Goal: Information Seeking & Learning: Compare options

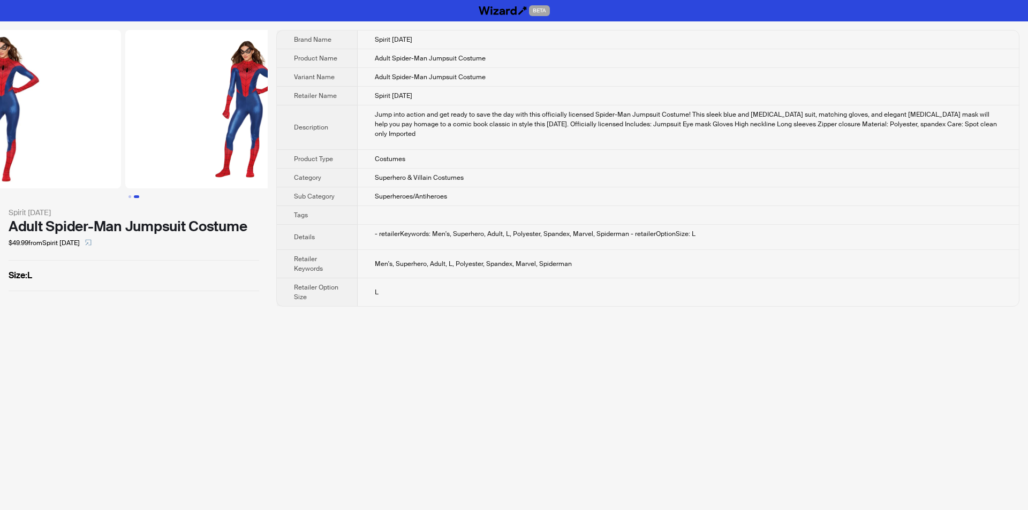
scroll to position [0, 244]
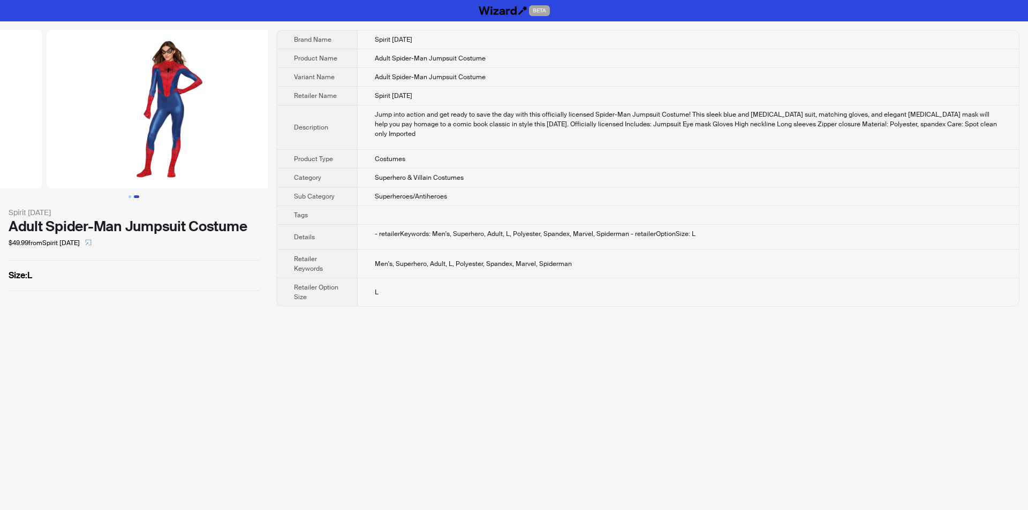
drag, startPoint x: 211, startPoint y: 152, endPoint x: 111, endPoint y: 150, distance: 100.7
click at [75, 155] on ul at bounding box center [134, 109] width 268 height 158
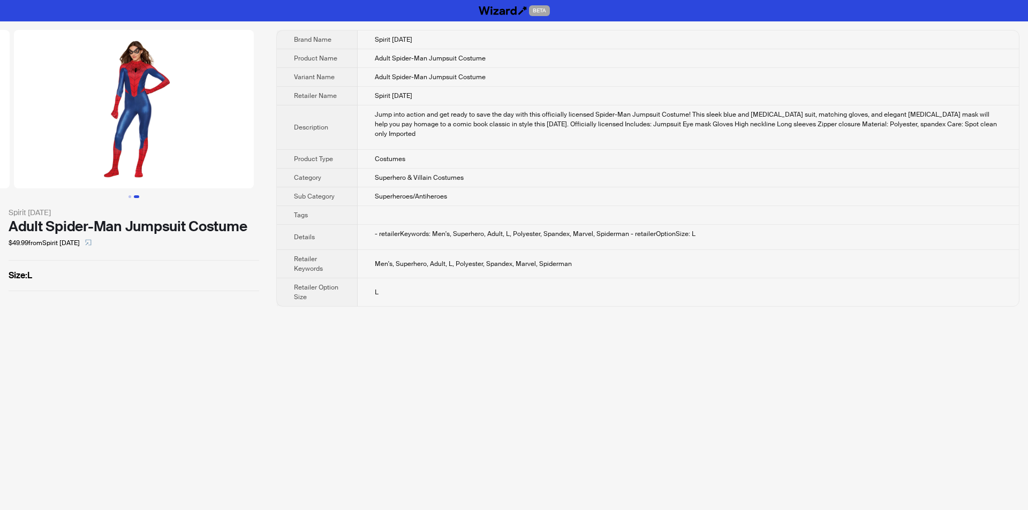
drag, startPoint x: 181, startPoint y: 142, endPoint x: 104, endPoint y: 147, distance: 77.2
click at [104, 147] on img at bounding box center [134, 109] width 240 height 158
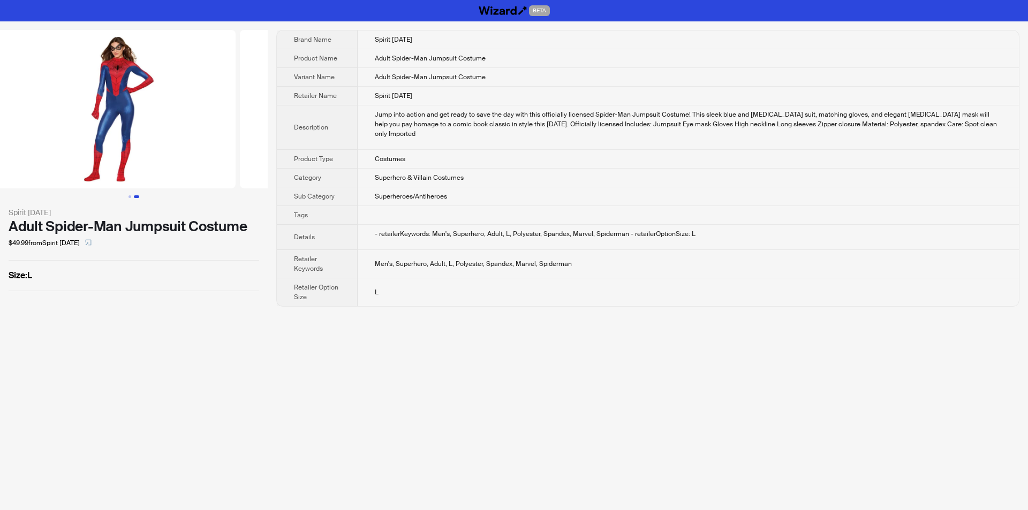
drag, startPoint x: 109, startPoint y: 147, endPoint x: 221, endPoint y: 160, distance: 112.1
click at [241, 160] on img at bounding box center [361, 109] width 240 height 158
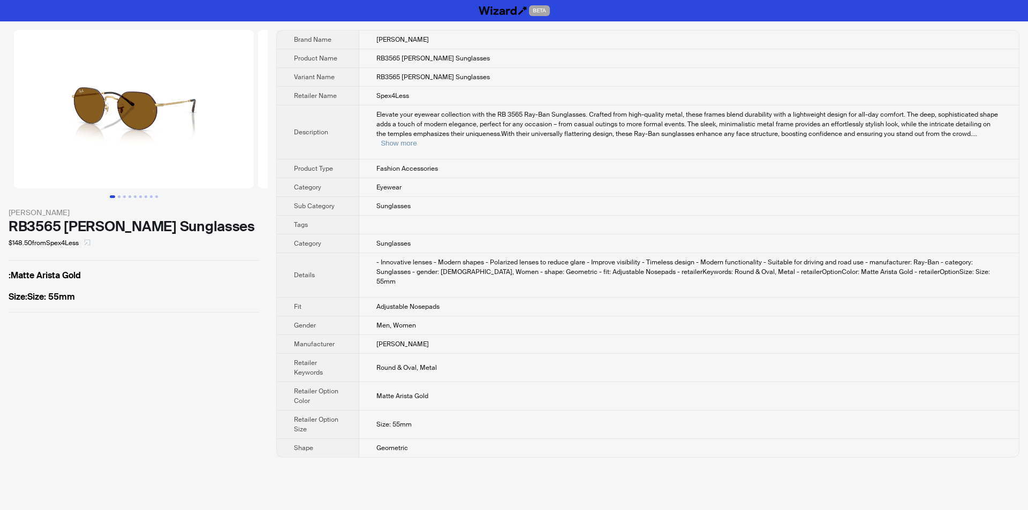
click at [90, 245] on icon "select" at bounding box center [87, 242] width 6 height 6
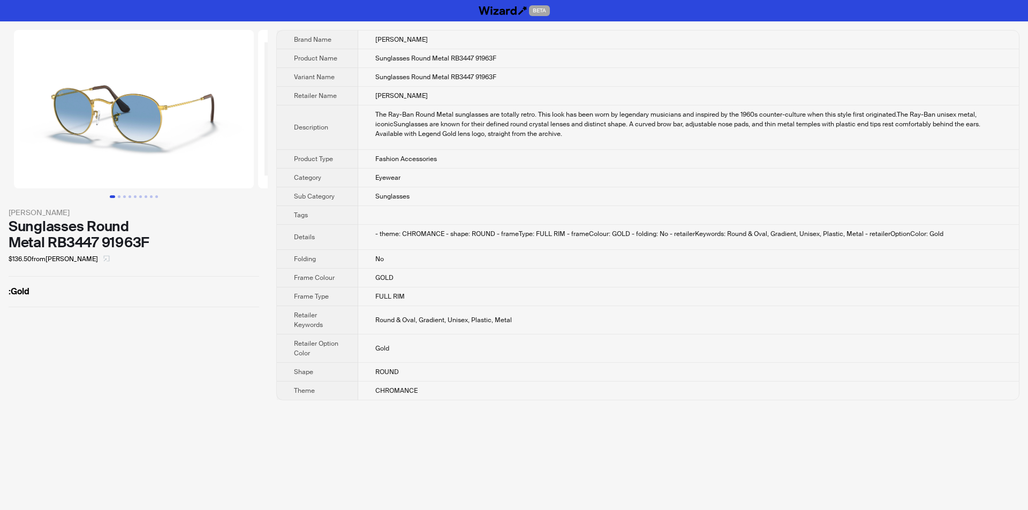
click at [103, 263] on span "button" at bounding box center [106, 259] width 6 height 9
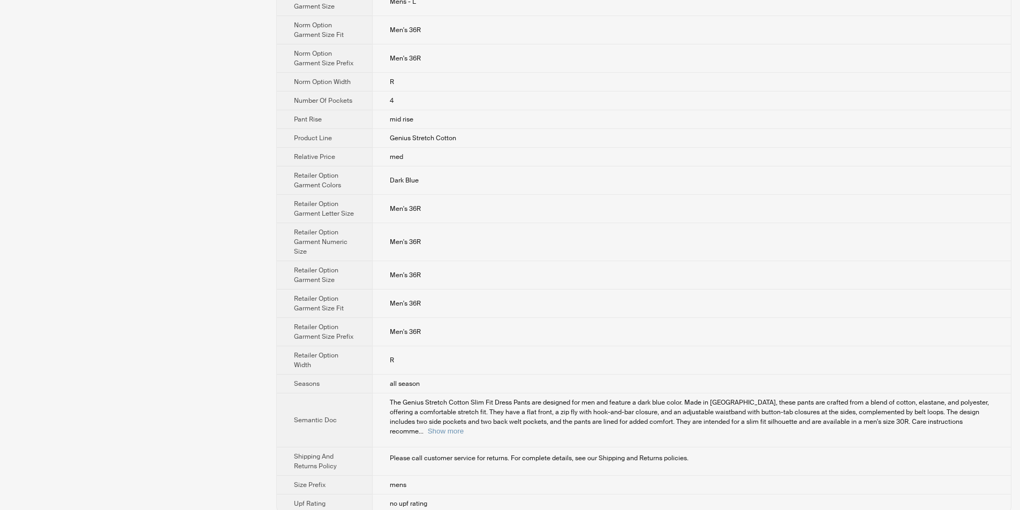
scroll to position [872, 0]
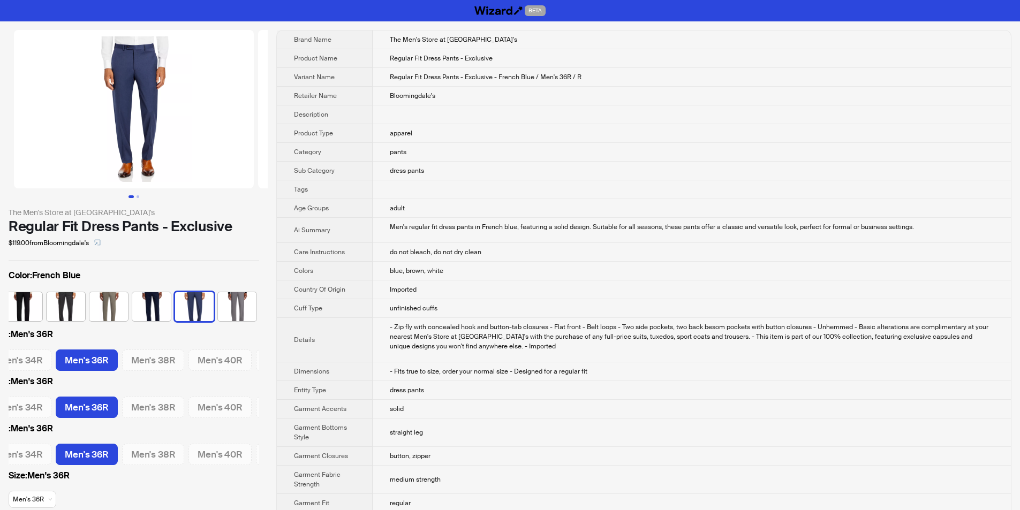
scroll to position [0, 178]
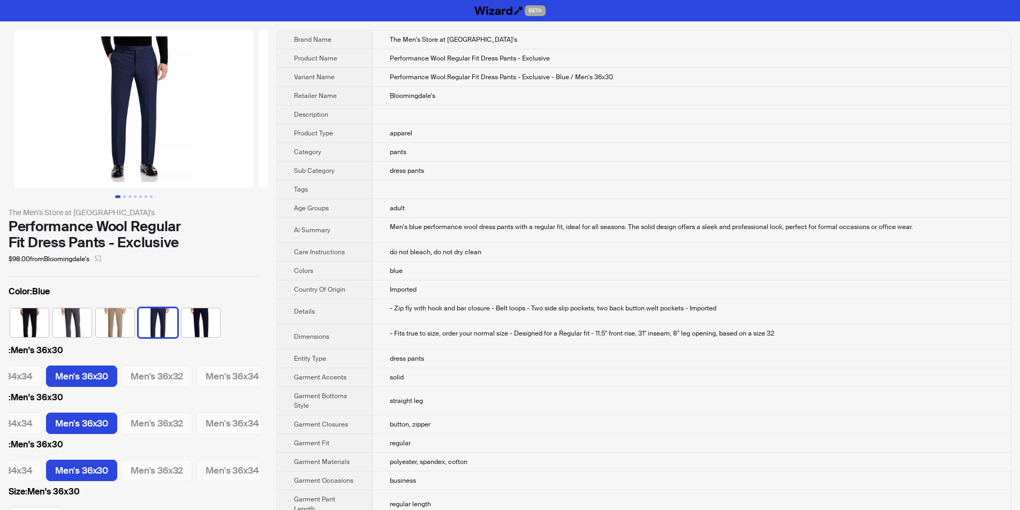
scroll to position [0, 493]
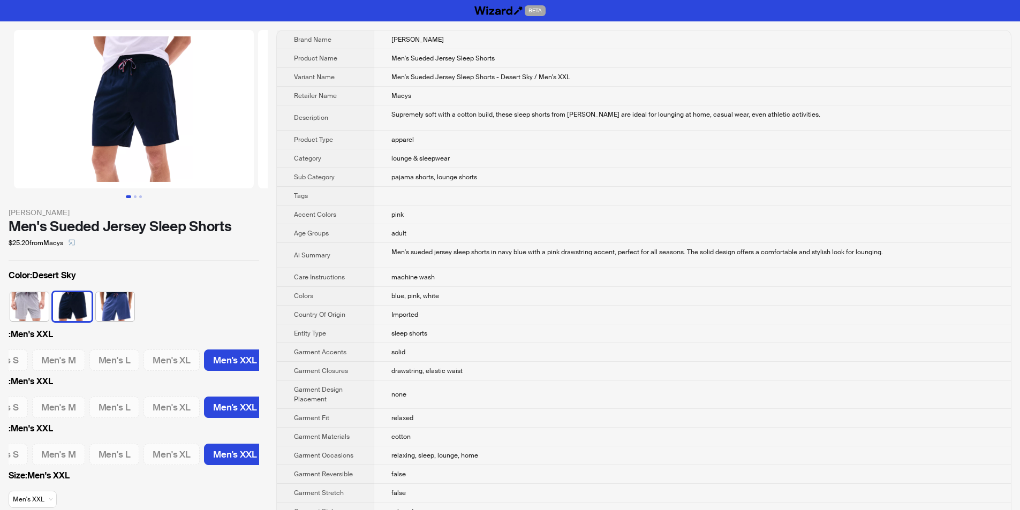
scroll to position [0, 34]
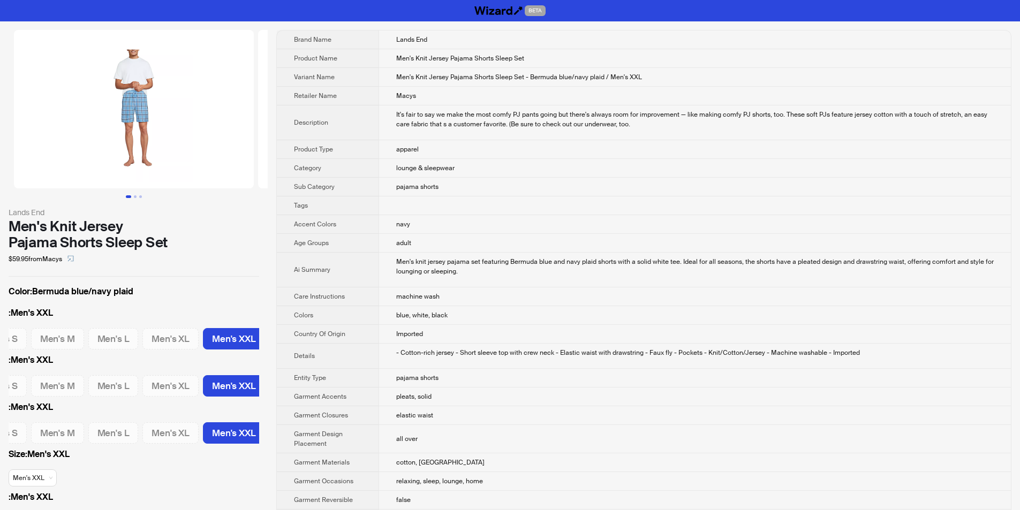
scroll to position [0, 34]
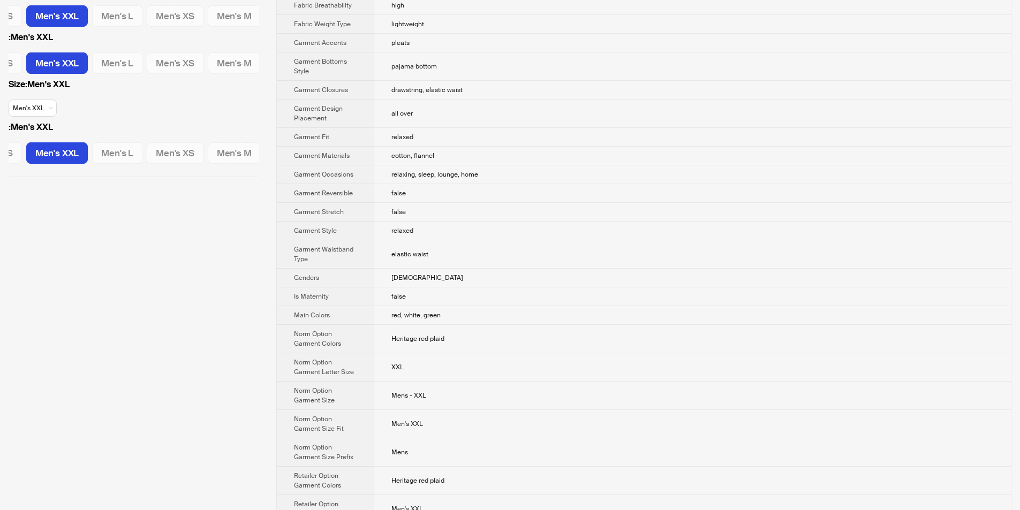
scroll to position [278, 0]
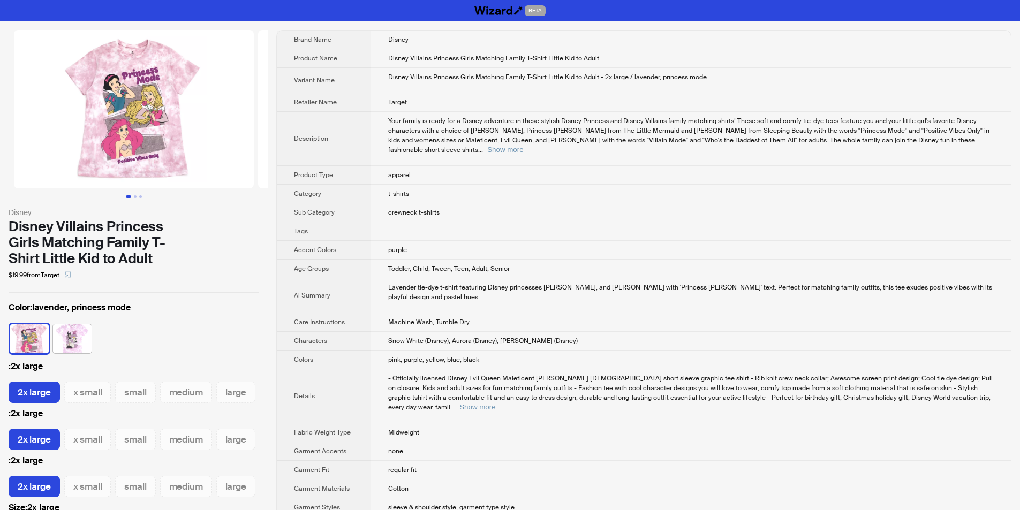
click at [561, 351] on td "pink, purple, yellow, blue, black" at bounding box center [691, 360] width 640 height 19
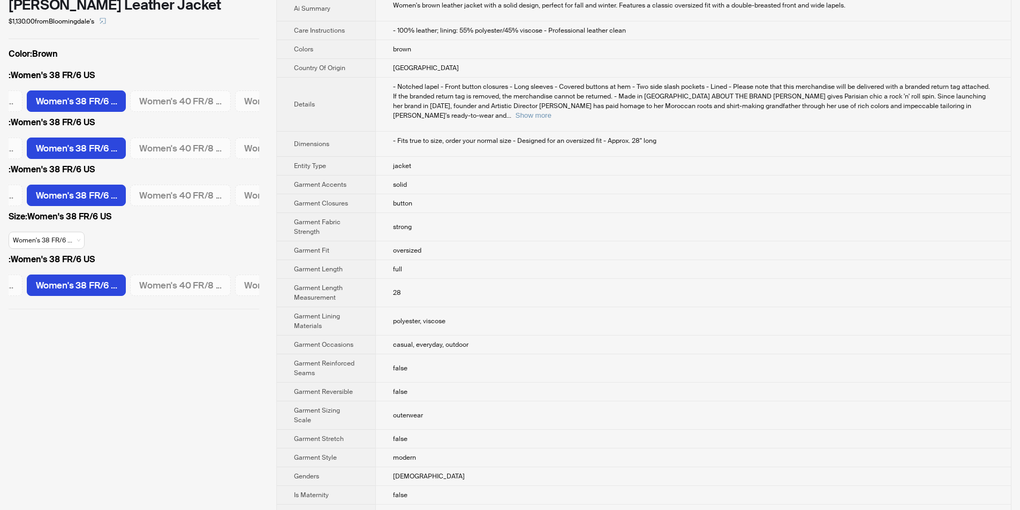
scroll to position [54, 0]
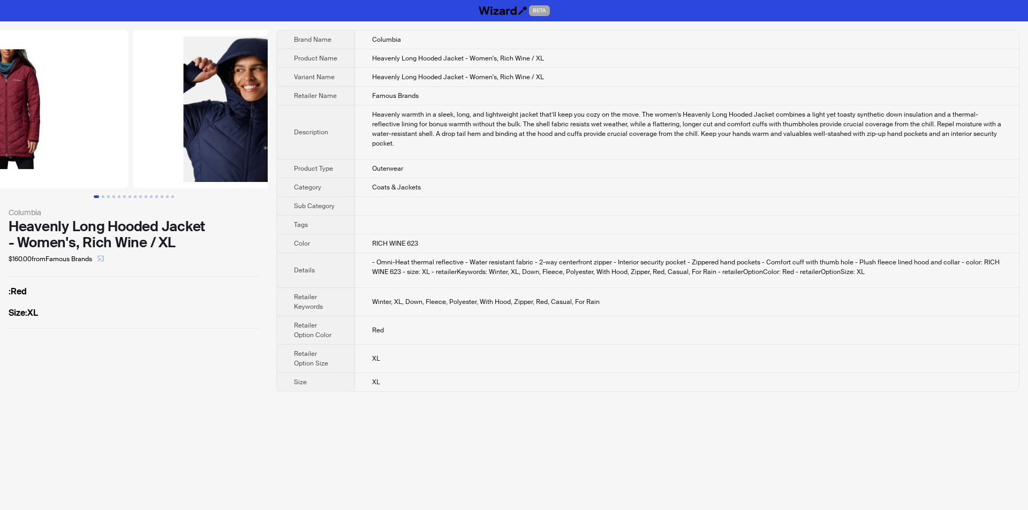
drag, startPoint x: 169, startPoint y: 126, endPoint x: 86, endPoint y: 116, distance: 84.1
click at [86, 116] on img at bounding box center [9, 109] width 240 height 158
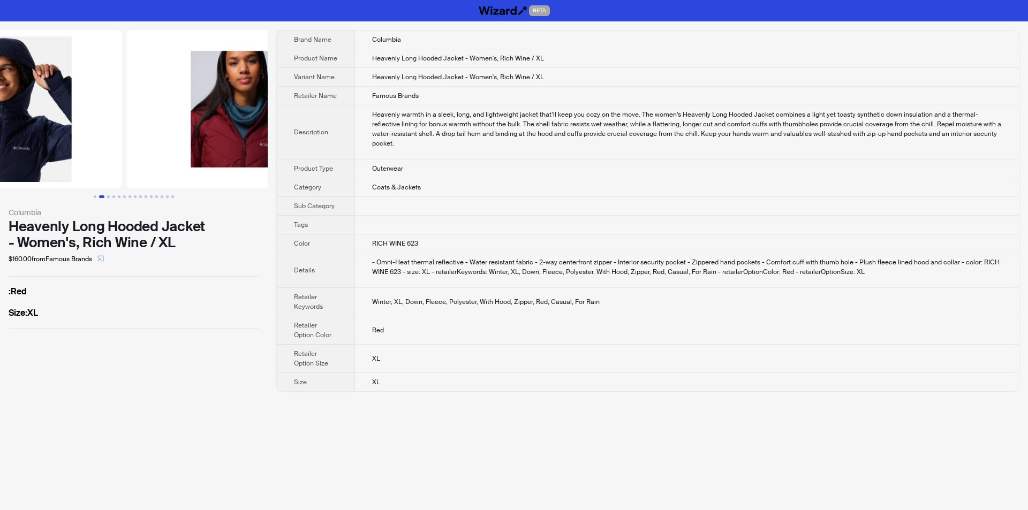
drag, startPoint x: 225, startPoint y: 129, endPoint x: 102, endPoint y: 129, distance: 123.7
click at [102, 129] on ul at bounding box center [134, 109] width 268 height 158
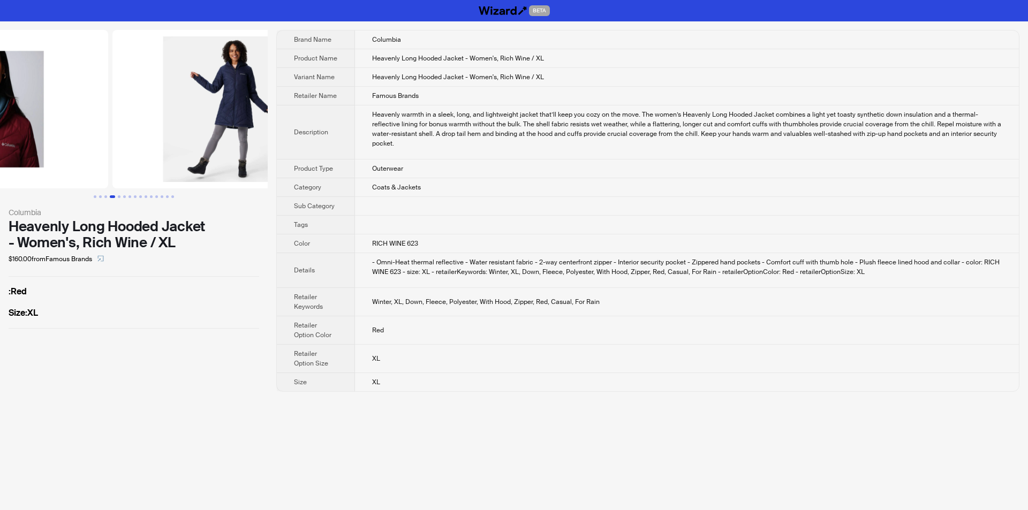
drag, startPoint x: 243, startPoint y: 132, endPoint x: 137, endPoint y: 132, distance: 106.0
click at [123, 132] on ul at bounding box center [134, 109] width 268 height 158
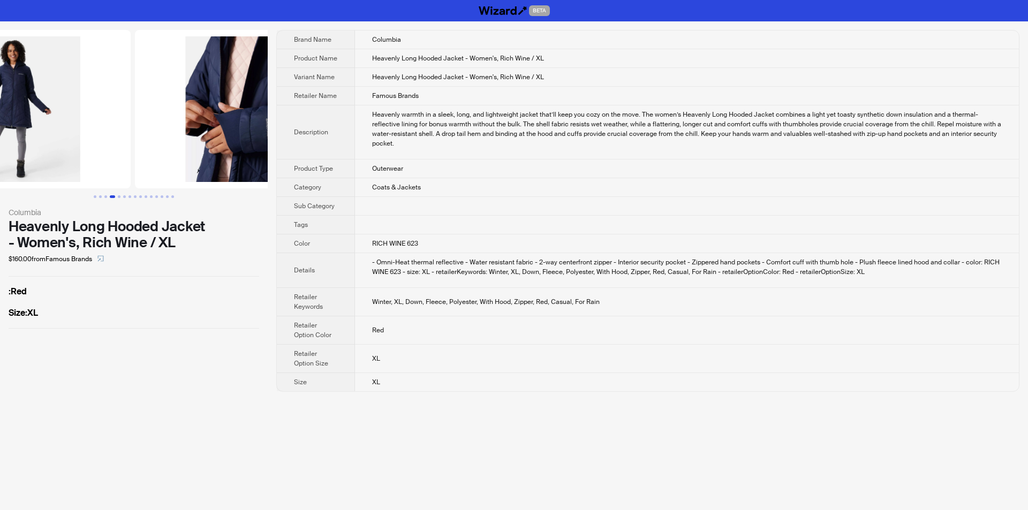
drag, startPoint x: 212, startPoint y: 132, endPoint x: 137, endPoint y: 132, distance: 75.5
click at [138, 132] on ul at bounding box center [134, 109] width 268 height 158
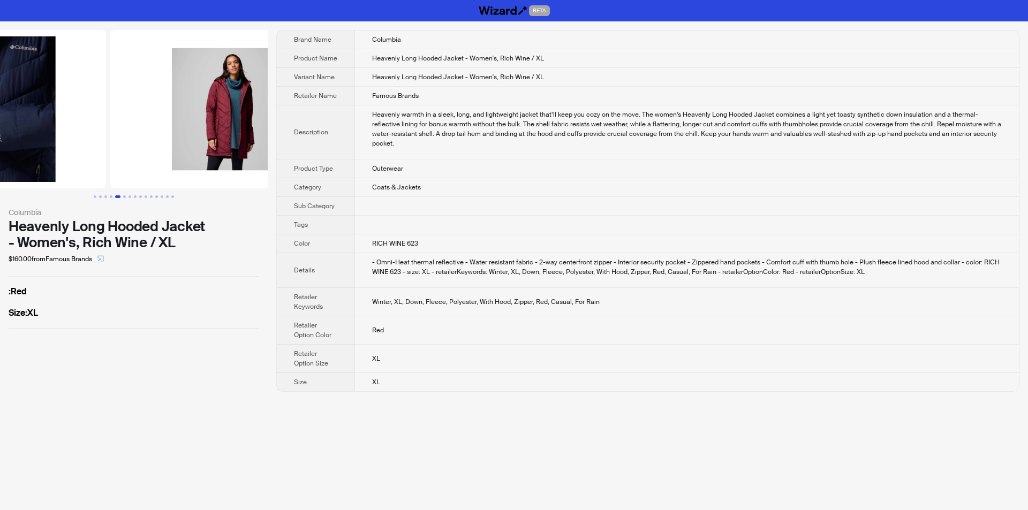
click at [128, 129] on ul at bounding box center [134, 109] width 268 height 158
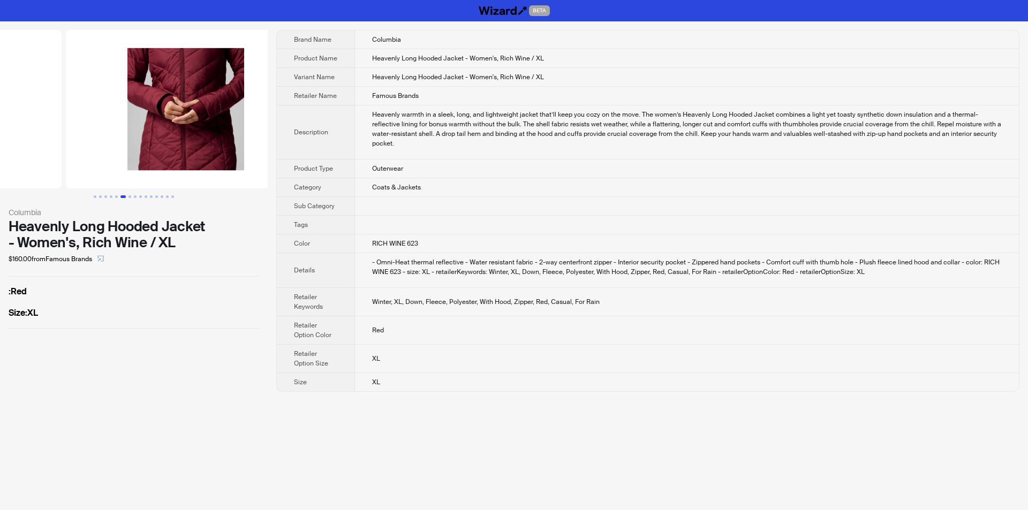
drag, startPoint x: 216, startPoint y: 125, endPoint x: 94, endPoint y: 126, distance: 121.5
click at [94, 126] on ul at bounding box center [134, 109] width 268 height 158
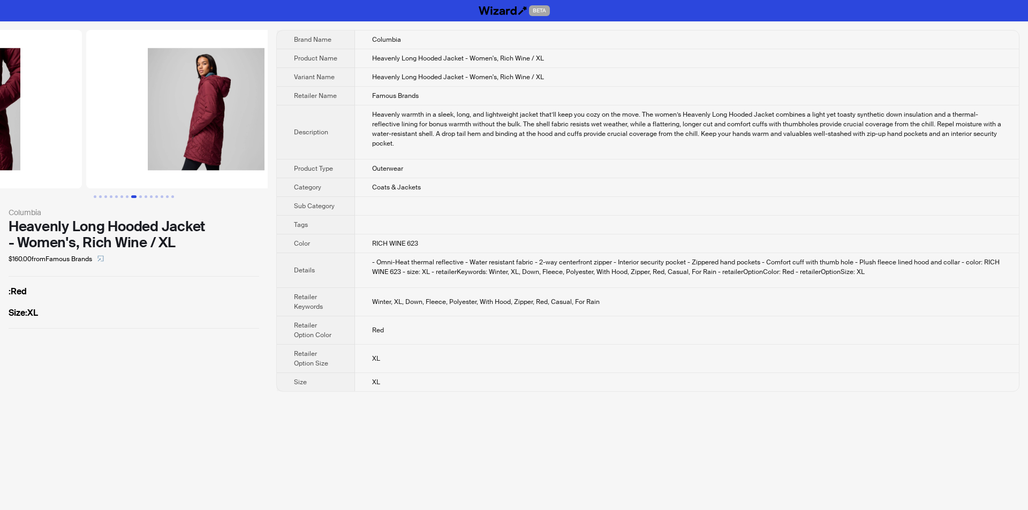
drag, startPoint x: 196, startPoint y: 135, endPoint x: 78, endPoint y: 136, distance: 118.9
click at [78, 136] on ul at bounding box center [134, 109] width 268 height 158
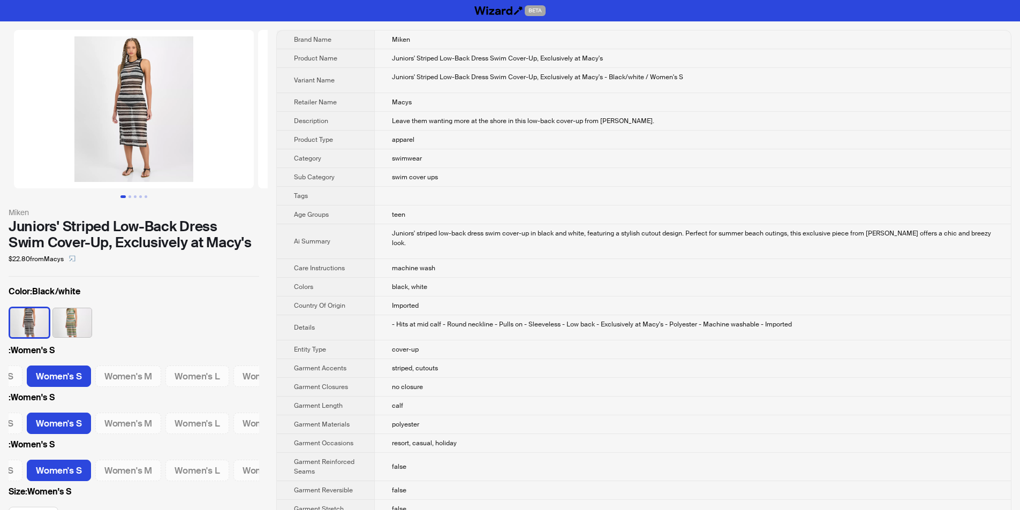
scroll to position [0, 57]
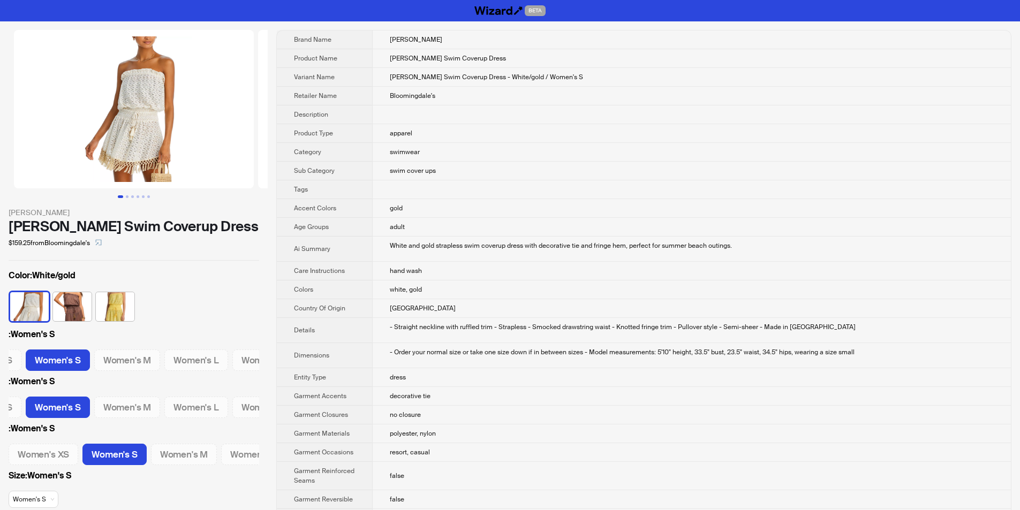
scroll to position [0, 57]
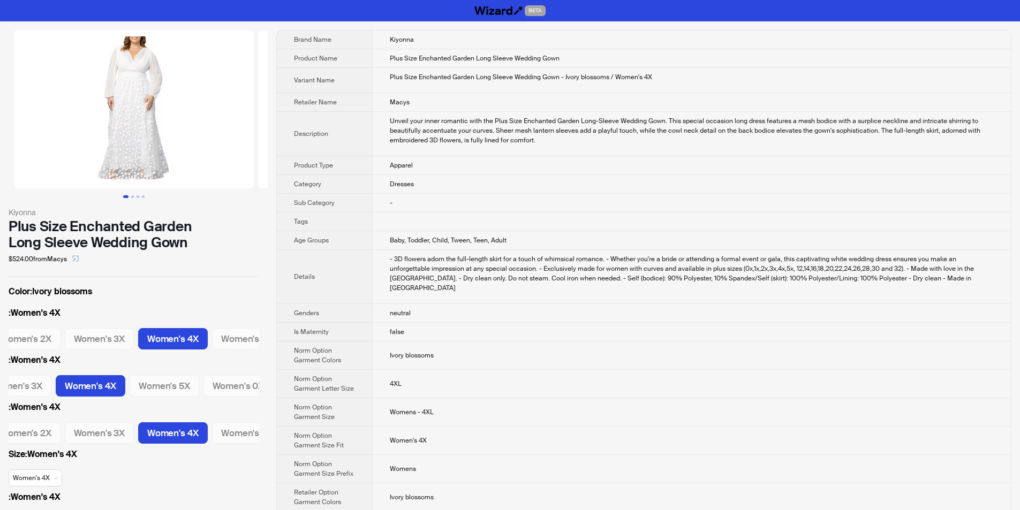
scroll to position [0, 181]
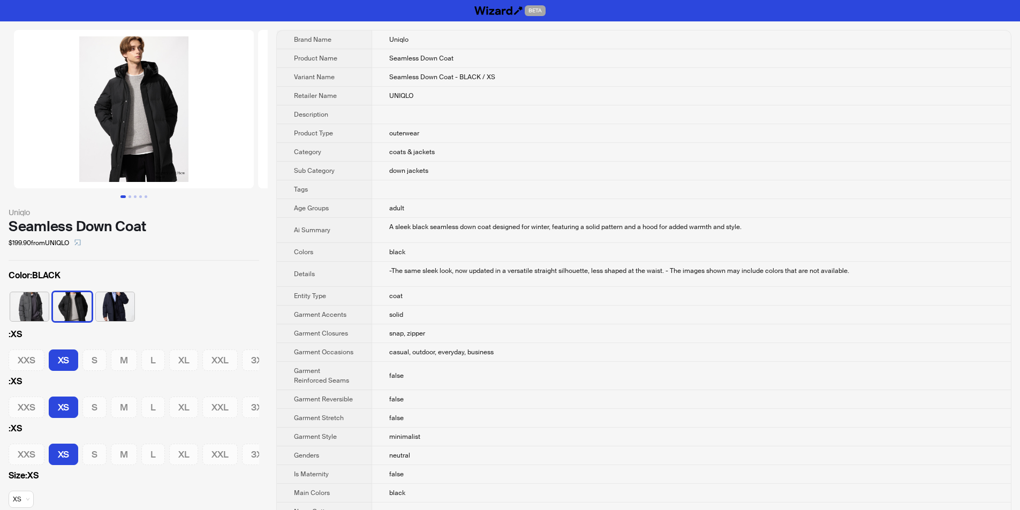
scroll to position [0, 17]
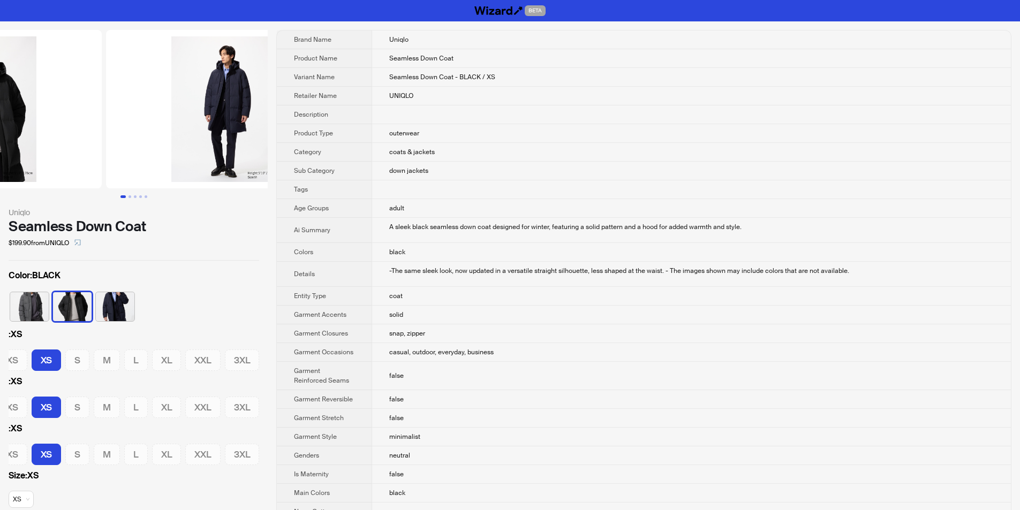
drag, startPoint x: 132, startPoint y: 117, endPoint x: 16, endPoint y: 118, distance: 116.2
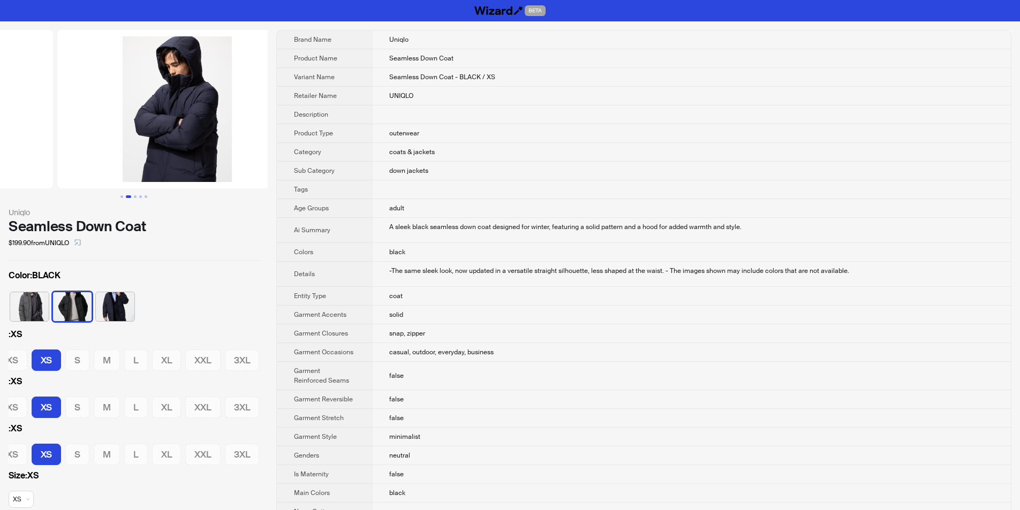
drag, startPoint x: 162, startPoint y: 100, endPoint x: 22, endPoint y: 118, distance: 141.0
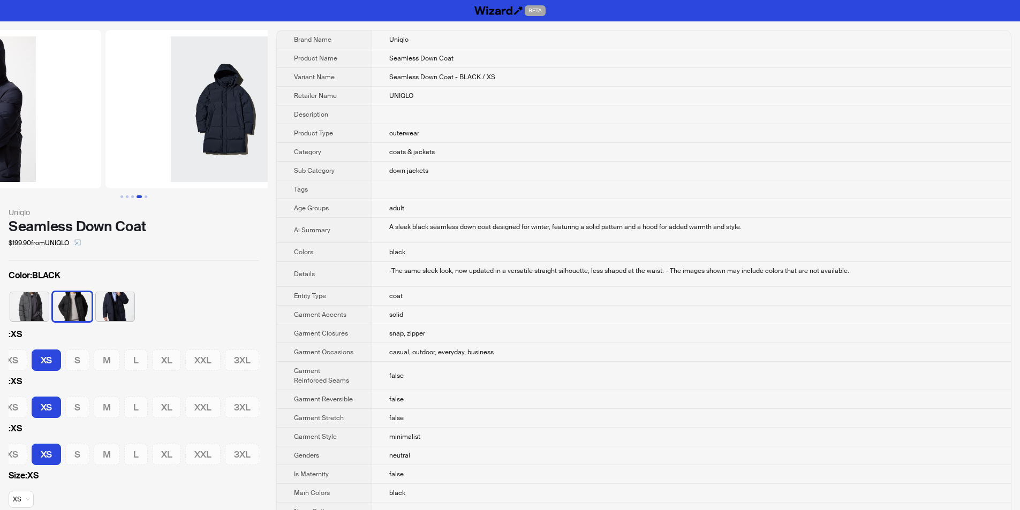
drag, startPoint x: 178, startPoint y: 112, endPoint x: 76, endPoint y: 122, distance: 102.2
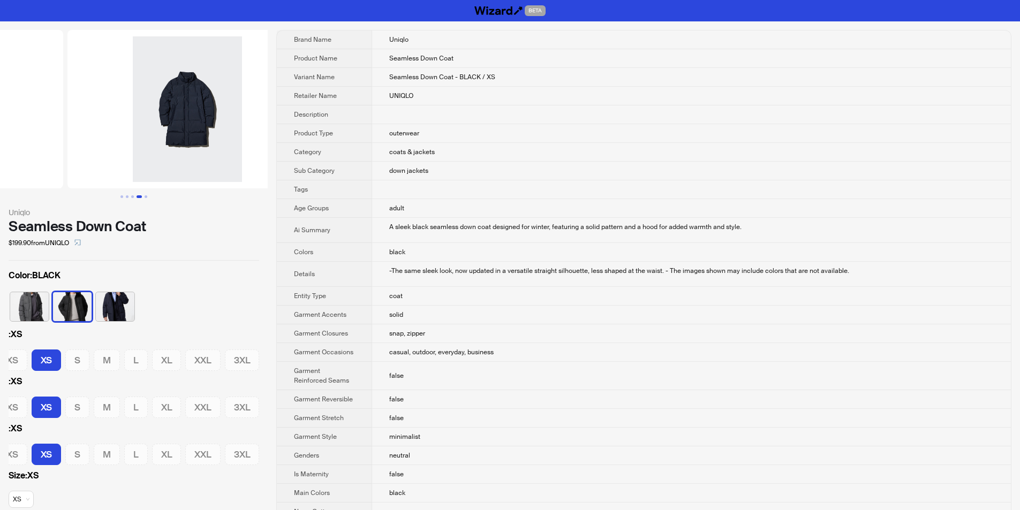
drag, startPoint x: 196, startPoint y: 112, endPoint x: 80, endPoint y: 122, distance: 117.1
click at [70, 124] on ul at bounding box center [134, 109] width 268 height 158
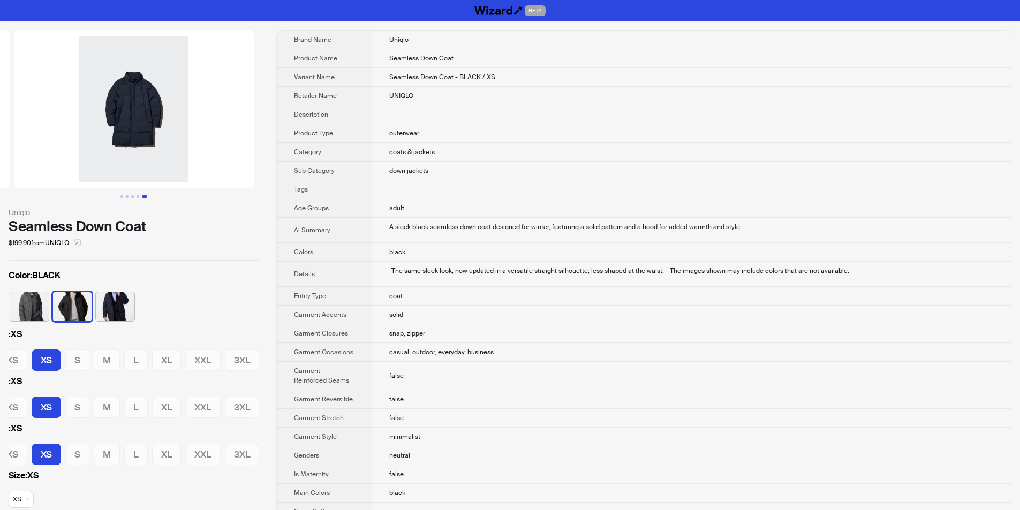
drag, startPoint x: 177, startPoint y: 118, endPoint x: 62, endPoint y: 120, distance: 115.1
click at [62, 120] on img at bounding box center [134, 109] width 240 height 158
drag, startPoint x: 172, startPoint y: 120, endPoint x: 52, endPoint y: 123, distance: 119.4
click at [52, 123] on img at bounding box center [134, 109] width 240 height 158
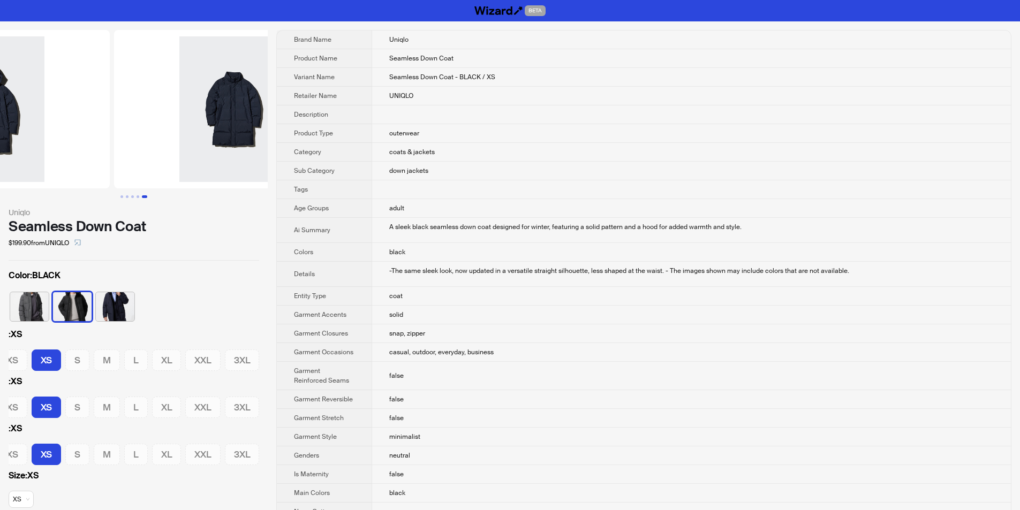
drag, startPoint x: 100, startPoint y: 123, endPoint x: 166, endPoint y: 131, distance: 67.4
click at [166, 131] on img at bounding box center [234, 109] width 240 height 158
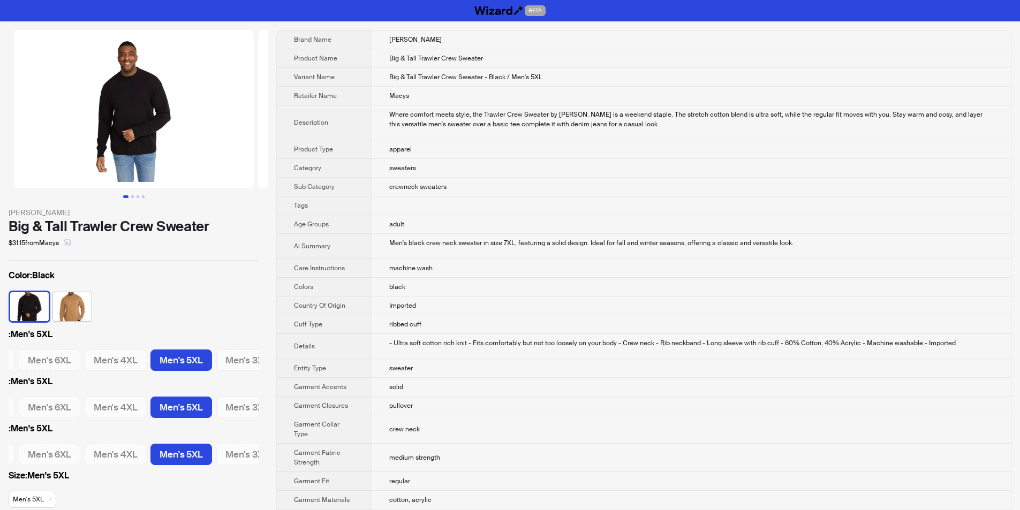
scroll to position [0, 67]
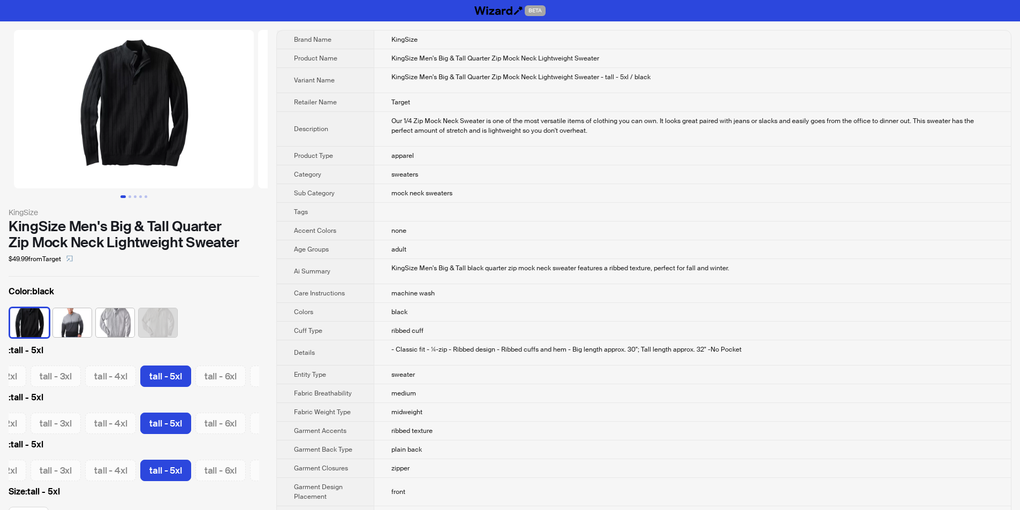
scroll to position [0, 525]
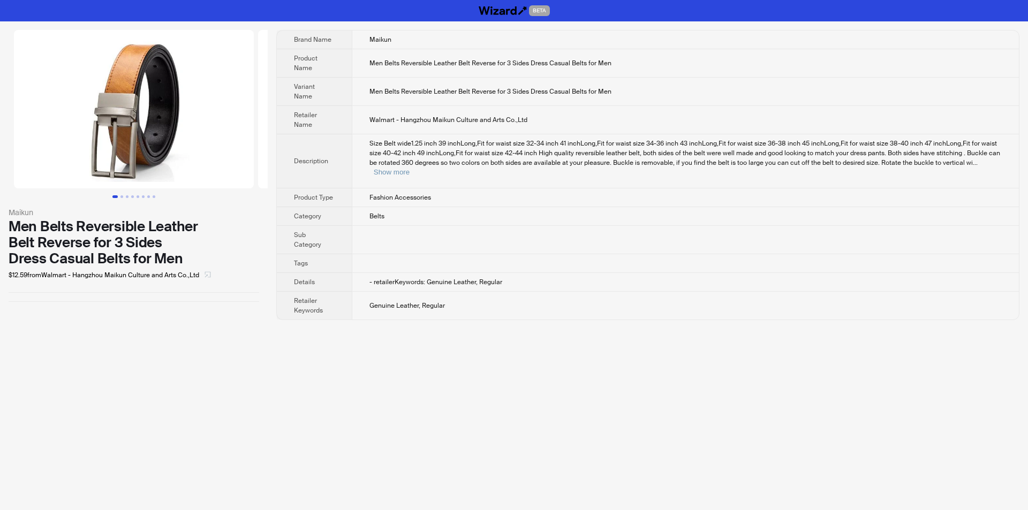
click at [205, 272] on button "button" at bounding box center [207, 275] width 17 height 17
click at [410, 168] on button "Show more" at bounding box center [392, 172] width 36 height 8
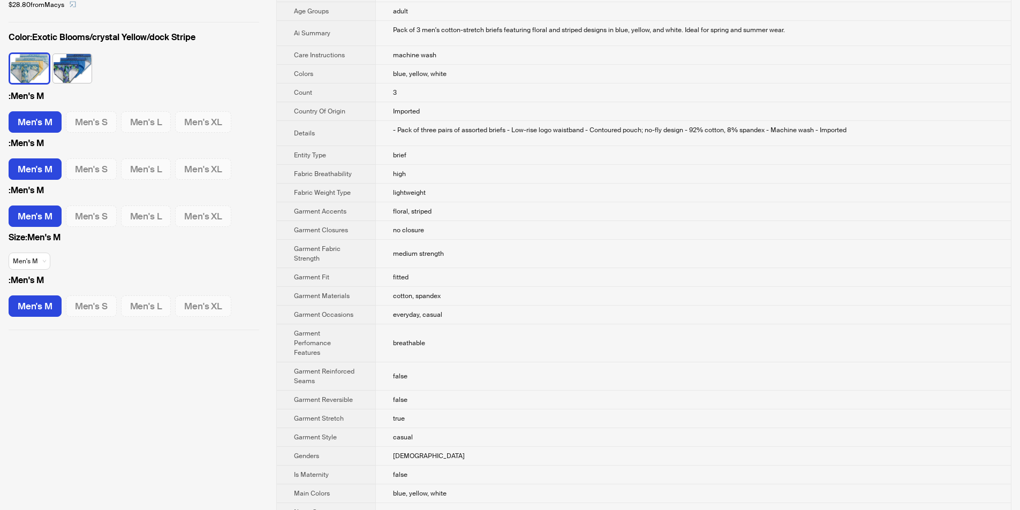
scroll to position [268, 0]
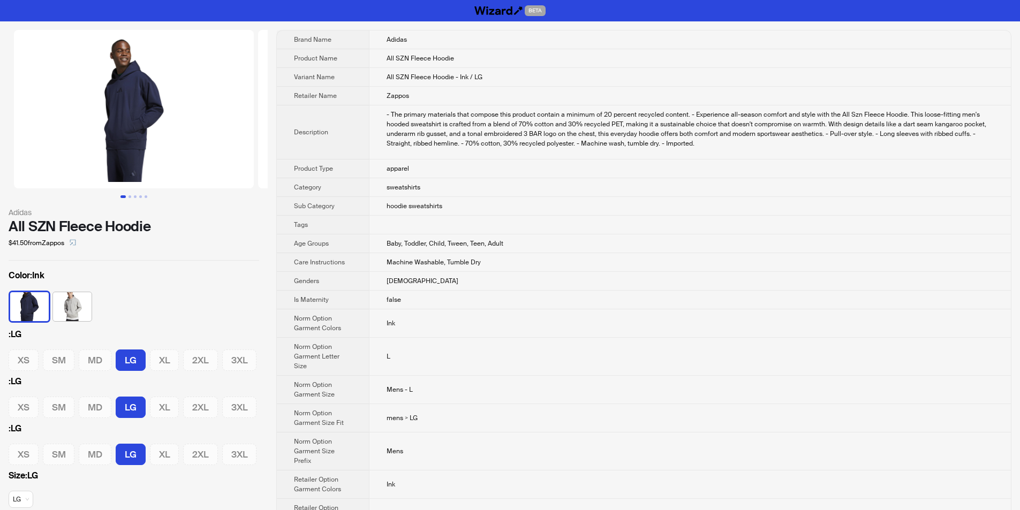
scroll to position [0, 35]
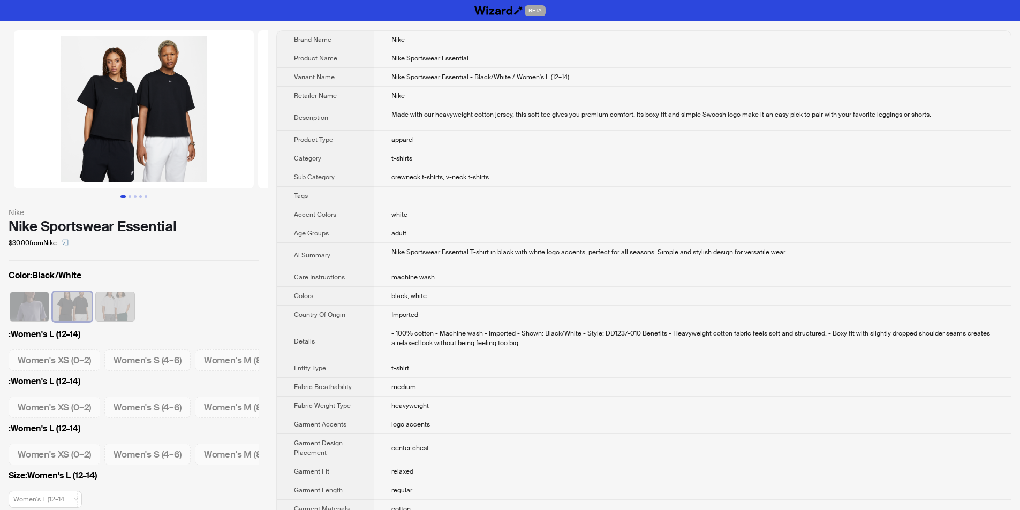
scroll to position [0, 268]
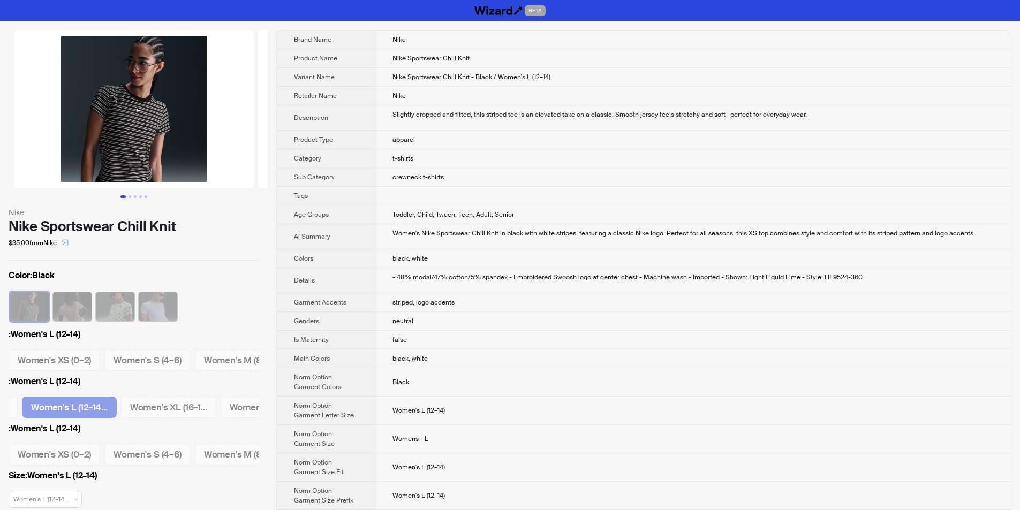
scroll to position [0, 268]
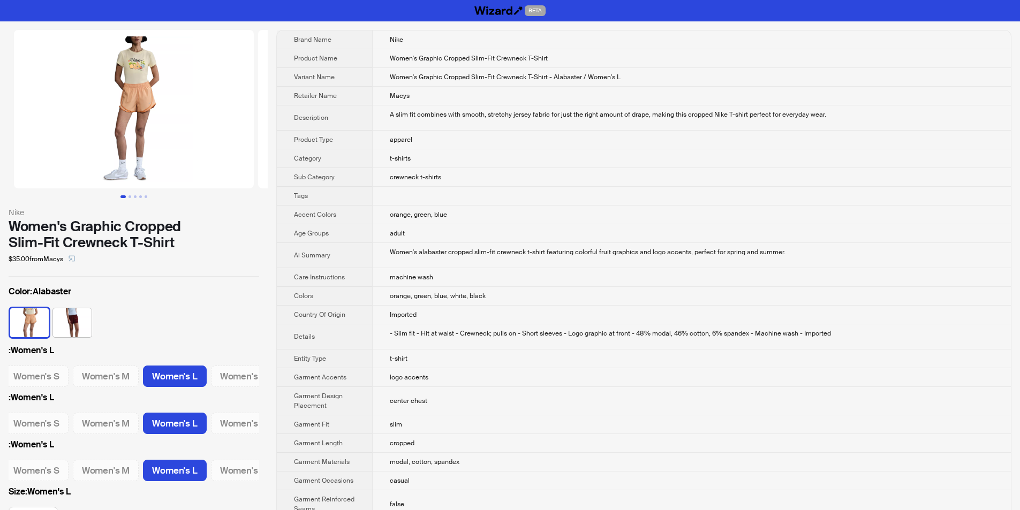
scroll to position [0, 95]
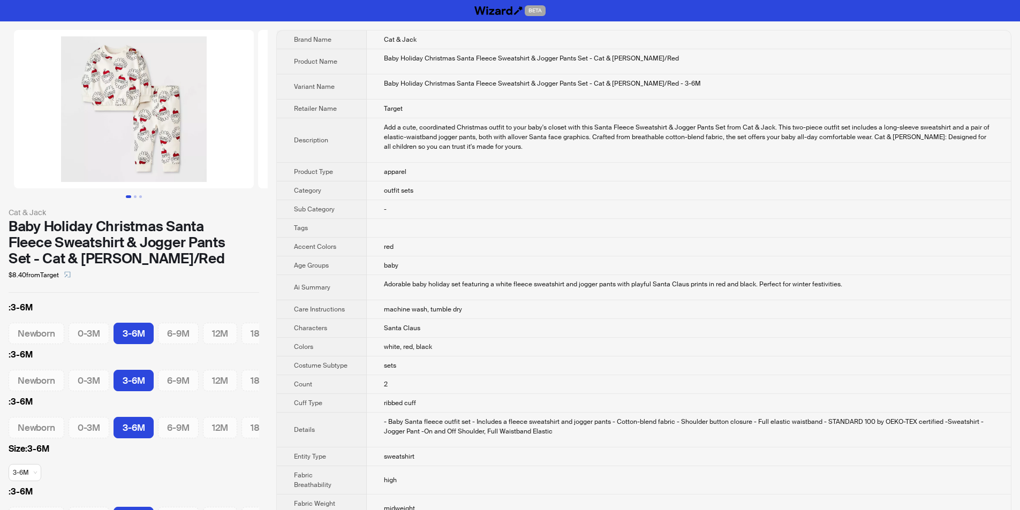
scroll to position [0, 52]
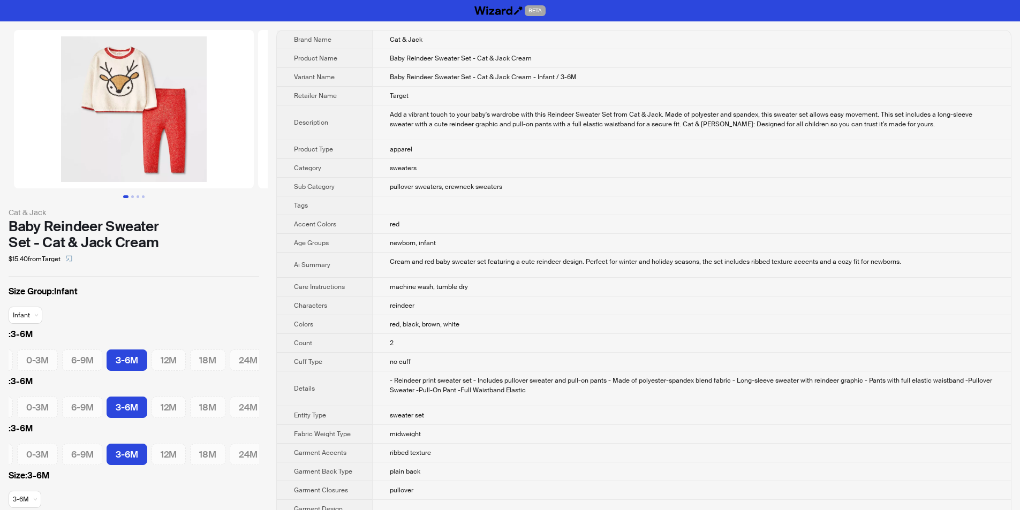
scroll to position [0, 52]
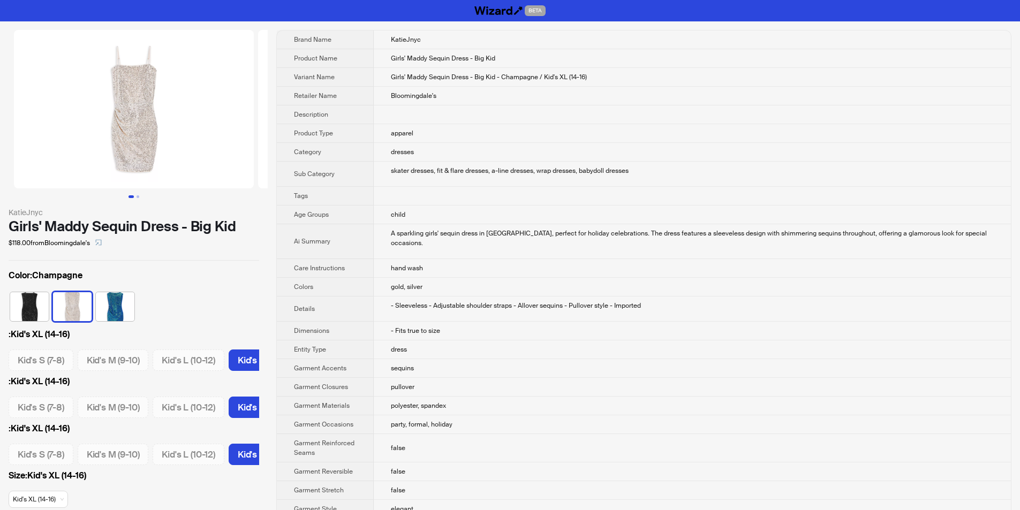
scroll to position [0, 51]
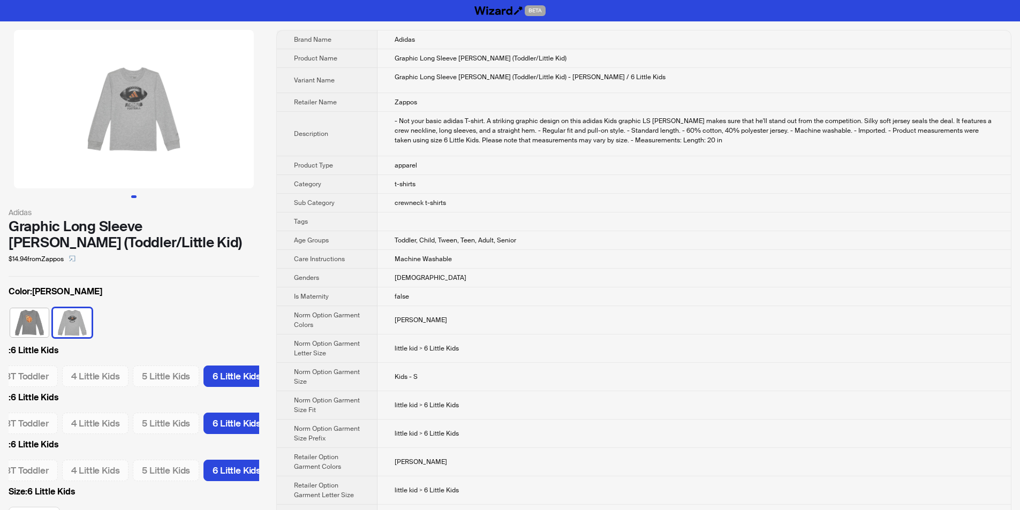
scroll to position [0, 79]
click at [471, 180] on td "t-shirts" at bounding box center [693, 184] width 633 height 19
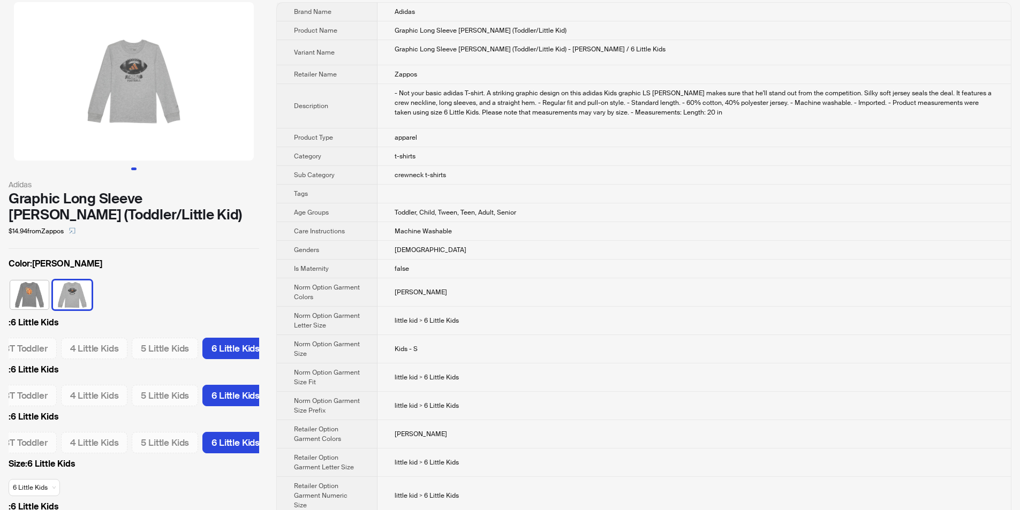
scroll to position [0, 0]
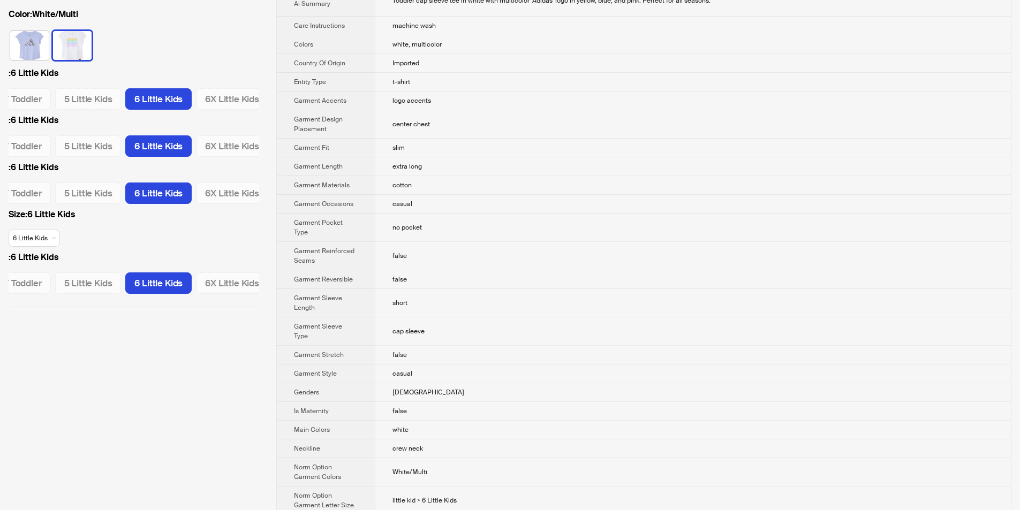
scroll to position [268, 0]
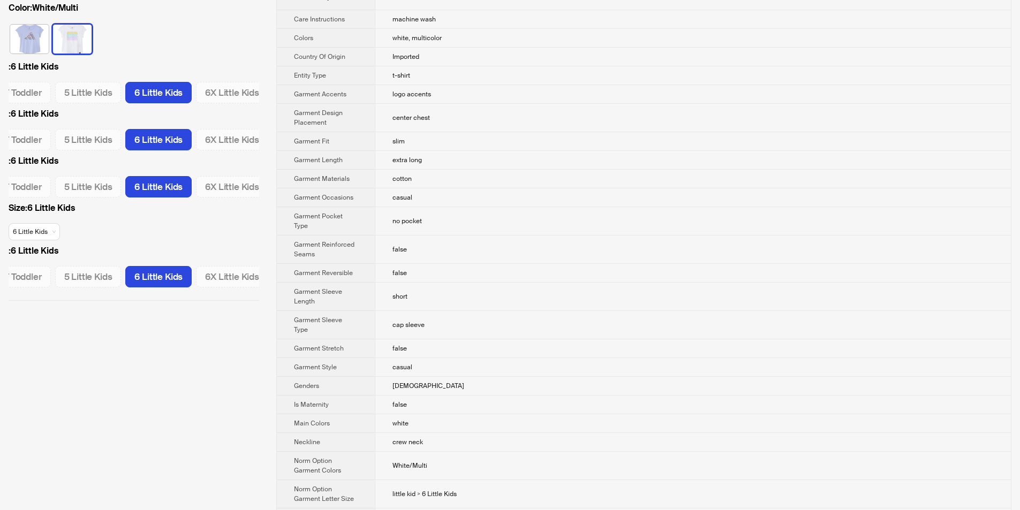
click at [479, 358] on td "casual" at bounding box center [693, 367] width 636 height 19
click at [375, 377] on td "female" at bounding box center [693, 386] width 636 height 19
click at [306, 382] on span "Genders" at bounding box center [306, 386] width 25 height 9
click at [330, 377] on th "Genders" at bounding box center [326, 386] width 98 height 19
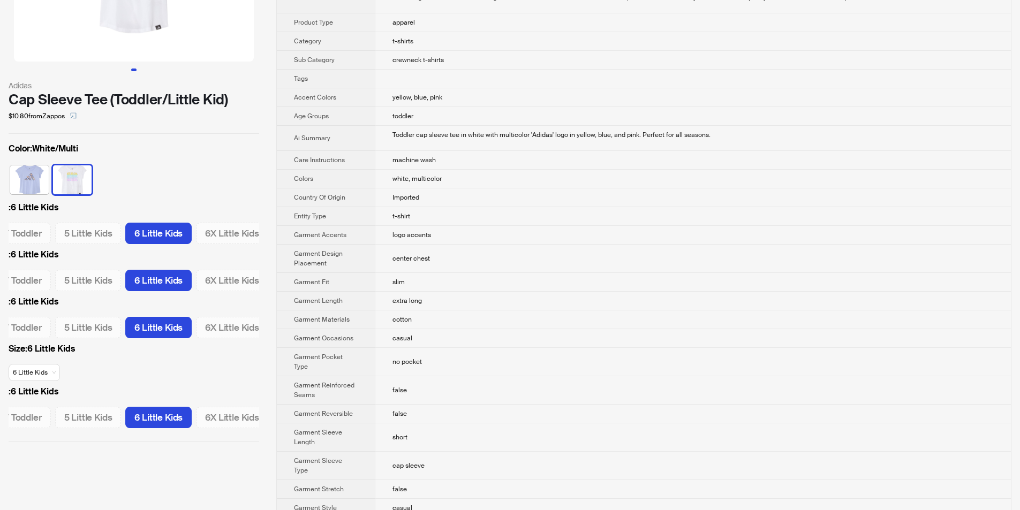
scroll to position [0, 0]
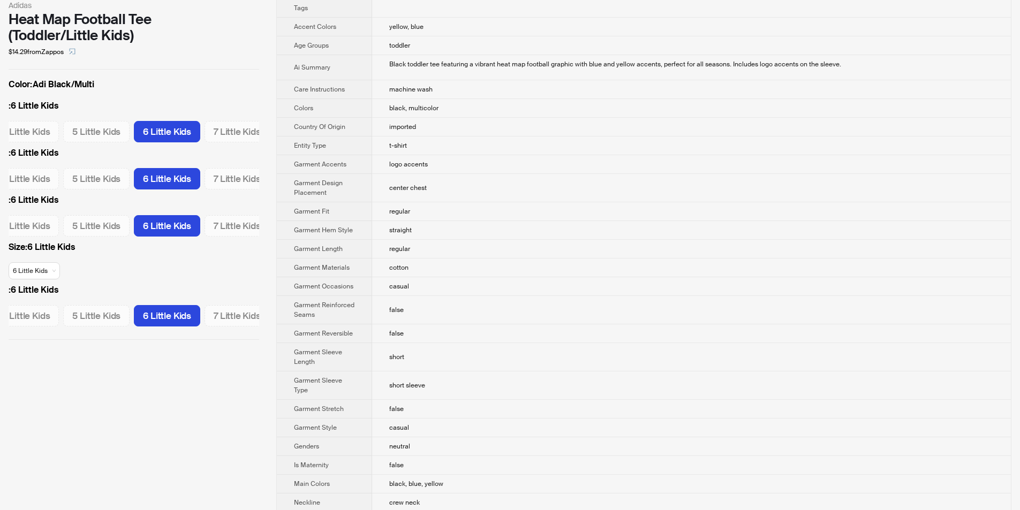
scroll to position [268, 0]
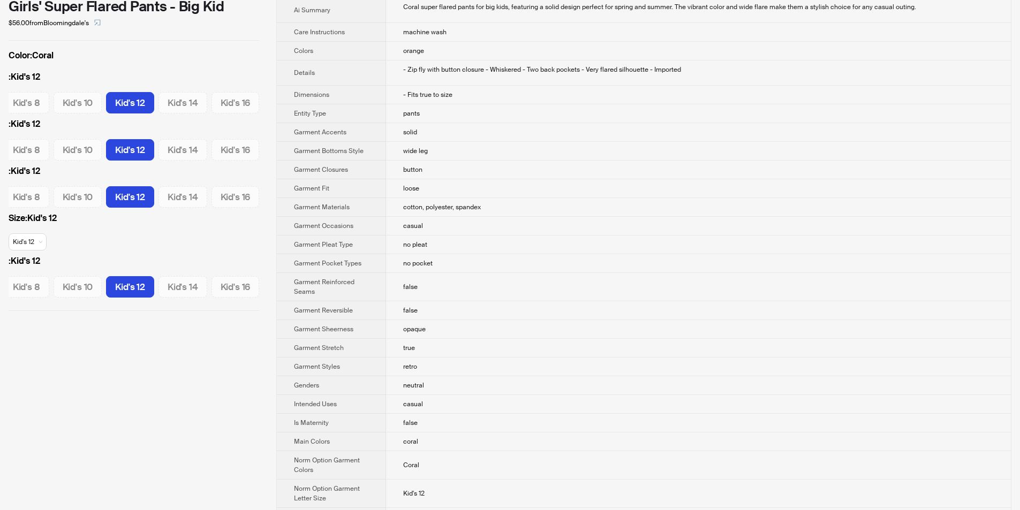
scroll to position [54, 0]
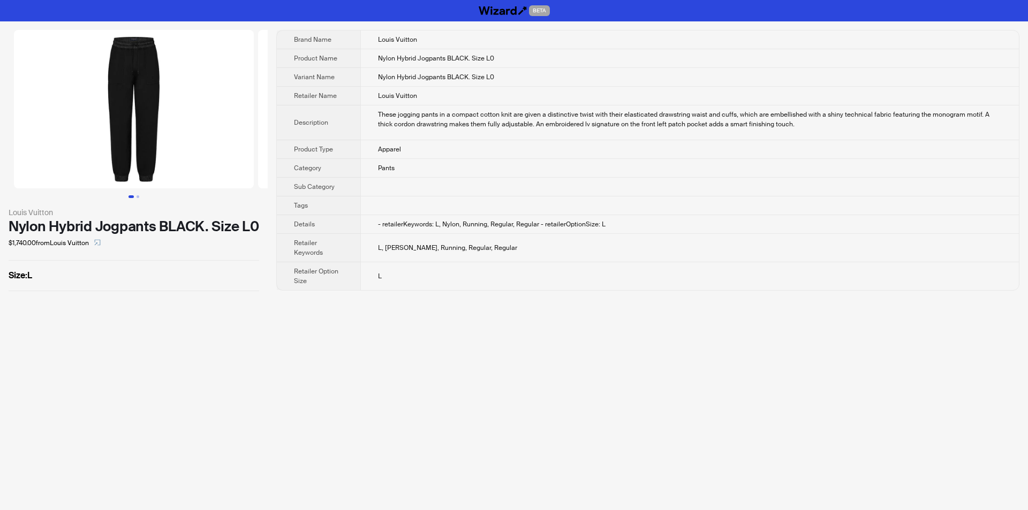
click at [465, 221] on span "- retailerKeywords: L, Nylon, Running, Regular, Regular - retailerOptionSize: L" at bounding box center [492, 224] width 228 height 9
click at [97, 240] on icon "select" at bounding box center [97, 242] width 6 height 6
click at [470, 108] on td "These jogging pants in a compact cotton knit are given a distinctive twist with…" at bounding box center [689, 122] width 658 height 35
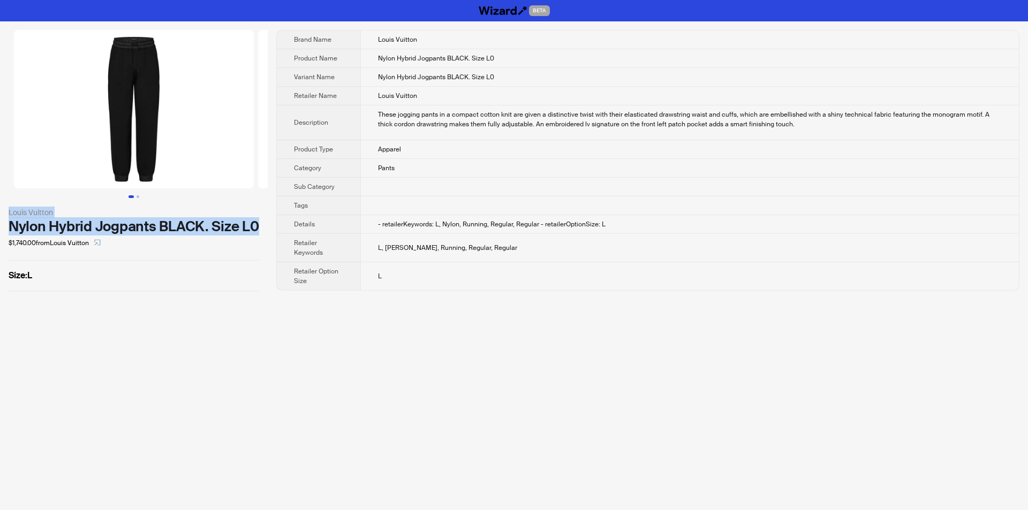
drag, startPoint x: 2, startPoint y: 209, endPoint x: 261, endPoint y: 223, distance: 259.5
click at [261, 223] on div "Louis Vuitton Nylon Hybrid Jogpants BLACK. Size L0 $1,740.00 from [PERSON_NAME]…" at bounding box center [134, 160] width 268 height 278
copy div "Louis Vuitton Nylon Hybrid Jogpants BLACK. Size L0"
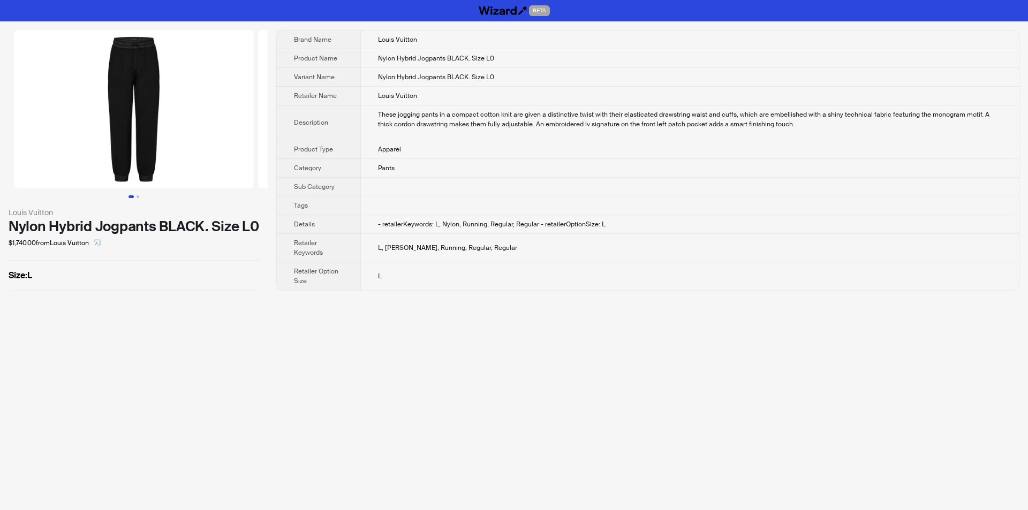
click at [262, 246] on div "Louis Vuitton Nylon Hybrid Jogpants BLACK. Size L0 $1,740.00 from [PERSON_NAME]…" at bounding box center [134, 160] width 268 height 278
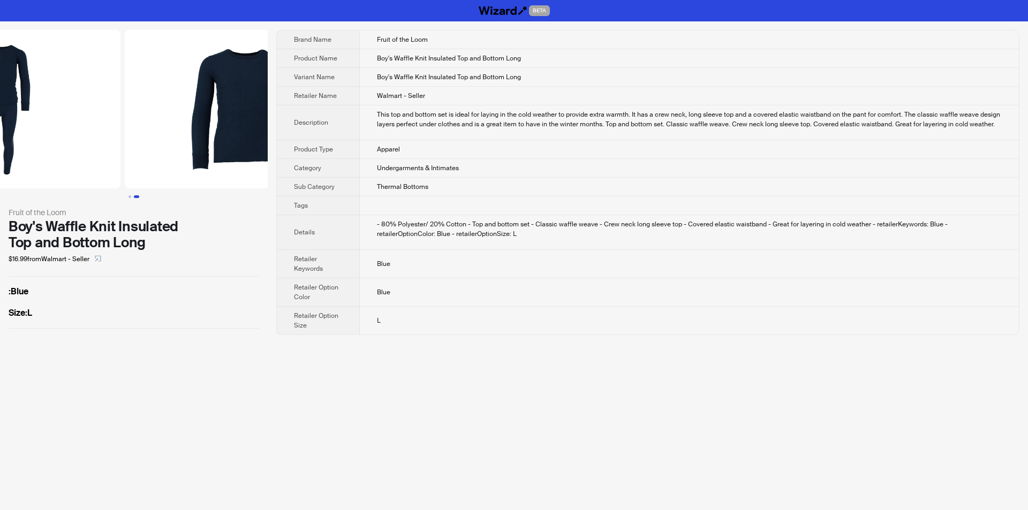
drag, startPoint x: 184, startPoint y: 113, endPoint x: 87, endPoint y: 124, distance: 97.0
click at [87, 124] on img at bounding box center [1, 109] width 240 height 158
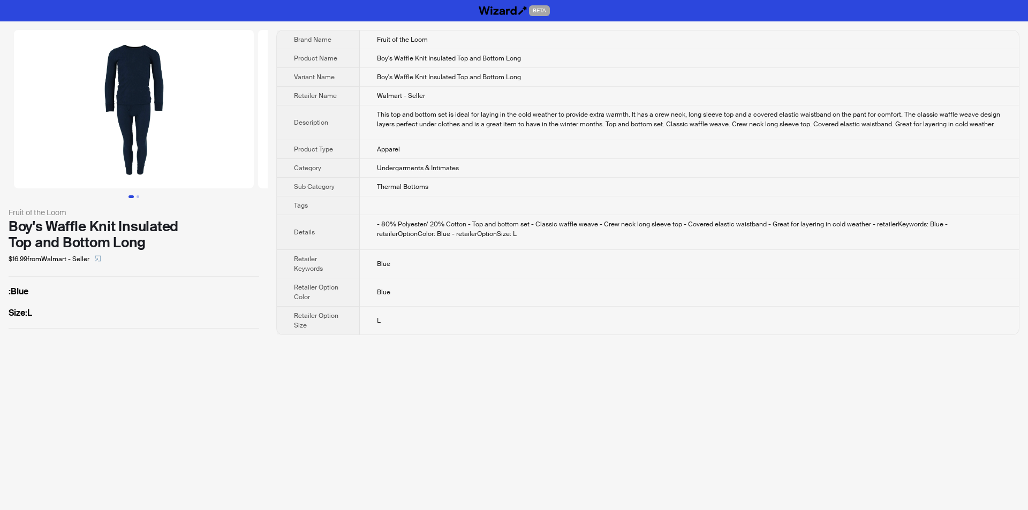
drag, startPoint x: 131, startPoint y: 124, endPoint x: 305, endPoint y: 132, distance: 174.2
click at [305, 132] on div "Fruit of the Loom Boy's Waffle Knit Insulated Top and Bottom Long $16.99 from W…" at bounding box center [514, 182] width 1028 height 322
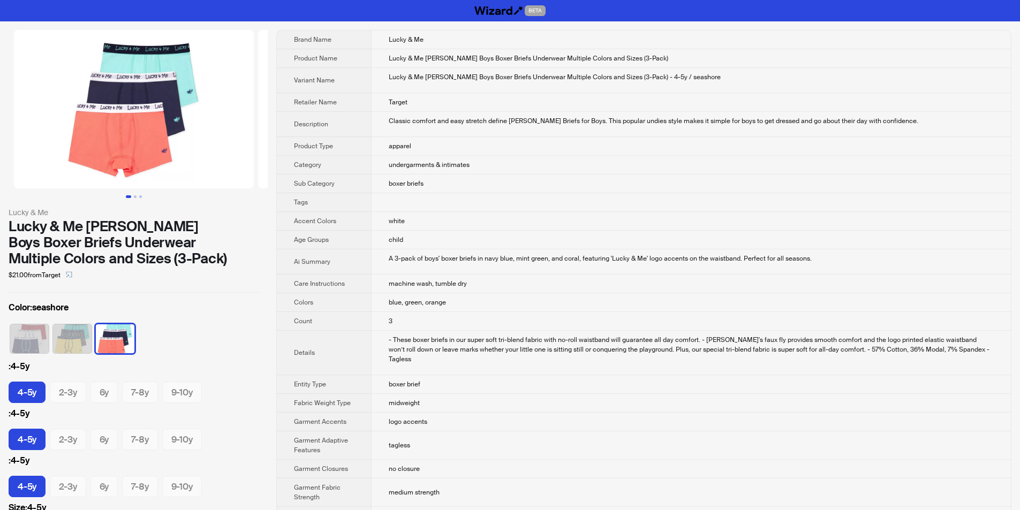
click at [436, 225] on td "white" at bounding box center [691, 221] width 640 height 19
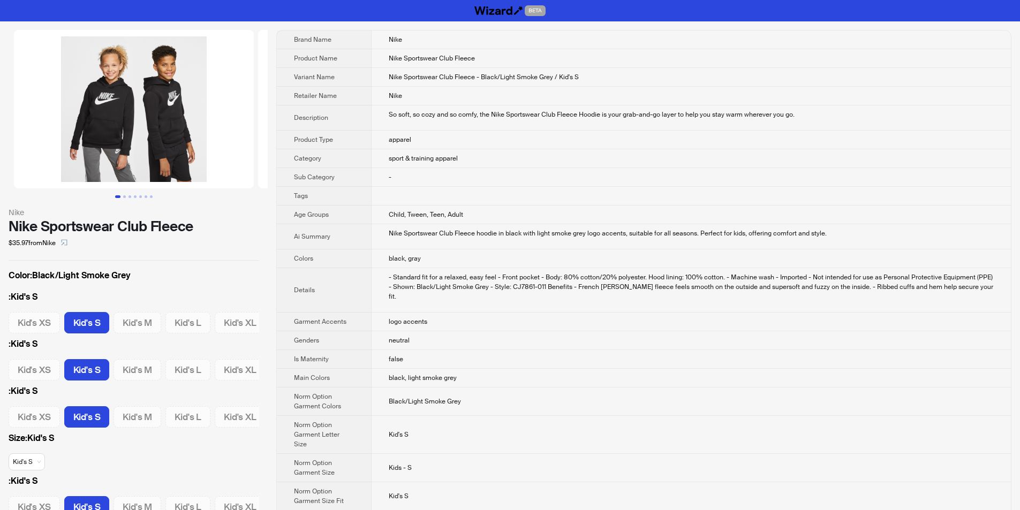
scroll to position [0, 6]
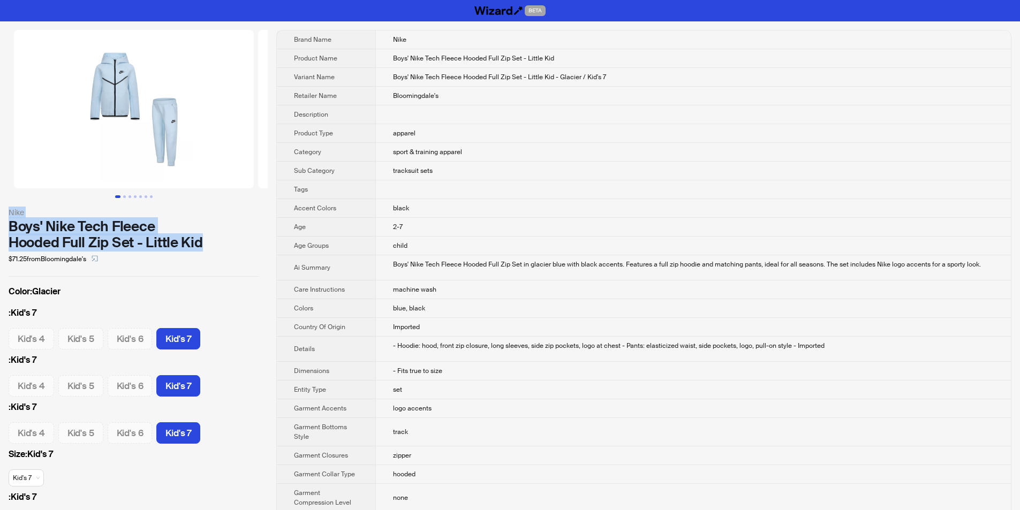
drag, startPoint x: 3, startPoint y: 210, endPoint x: 207, endPoint y: 243, distance: 206.6
click at [207, 243] on div "Nike Boys' Nike Tech Fleece Hooded Full Zip Set - Little Kid $71.25 from Bloomi…" at bounding box center [134, 288] width 268 height 534
click at [228, 245] on div "Boys' Nike Tech Fleece Hooded Full Zip Set - Little Kid" at bounding box center [134, 234] width 251 height 32
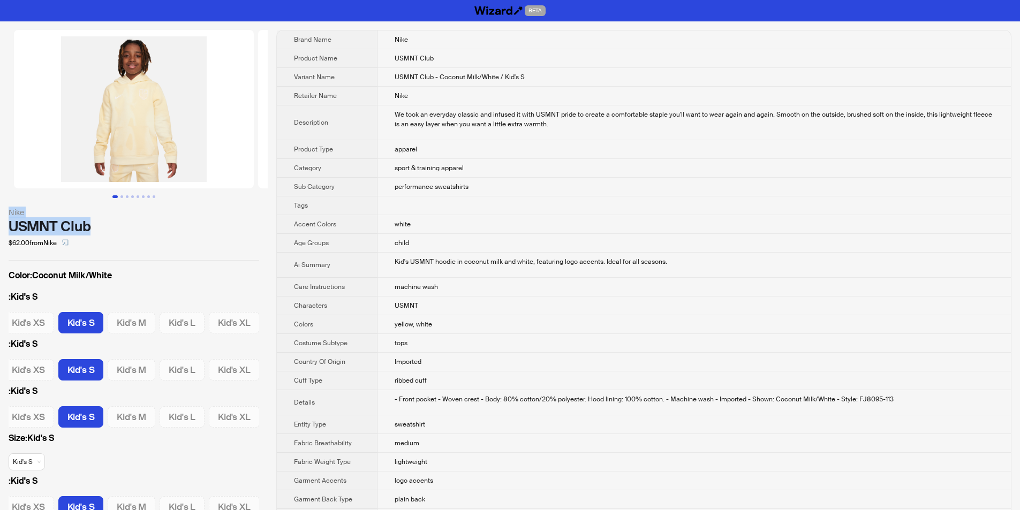
drag, startPoint x: 4, startPoint y: 213, endPoint x: 89, endPoint y: 225, distance: 86.0
click at [107, 224] on div "Nike USMNT Club $62.00 from Nike Color : Coconut Milk/White : Kid's S Kid's XS …" at bounding box center [134, 280] width 268 height 518
copy div "Nike USMNT Club"
click at [127, 236] on div "$62.00 from Nike" at bounding box center [134, 242] width 251 height 17
click at [481, 326] on td "yellow, white" at bounding box center [693, 324] width 633 height 19
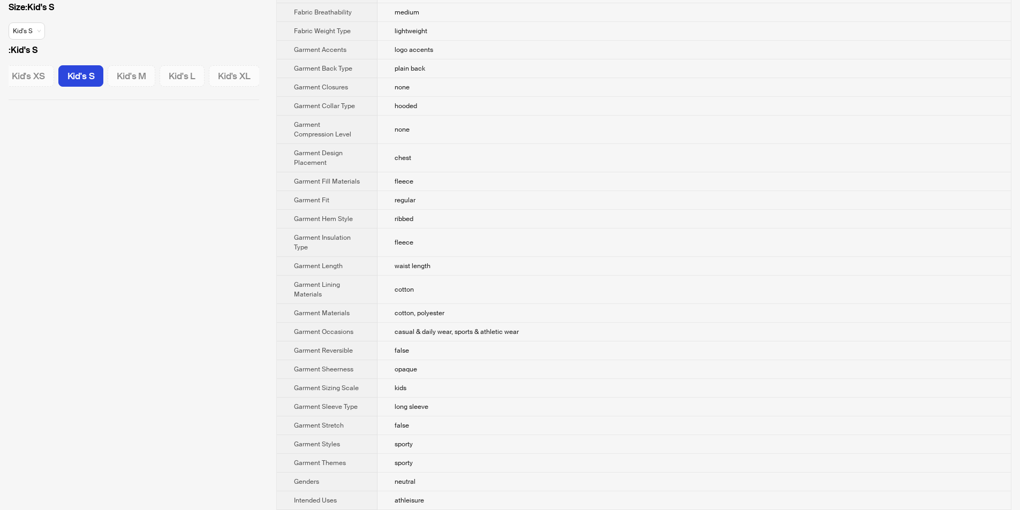
scroll to position [589, 0]
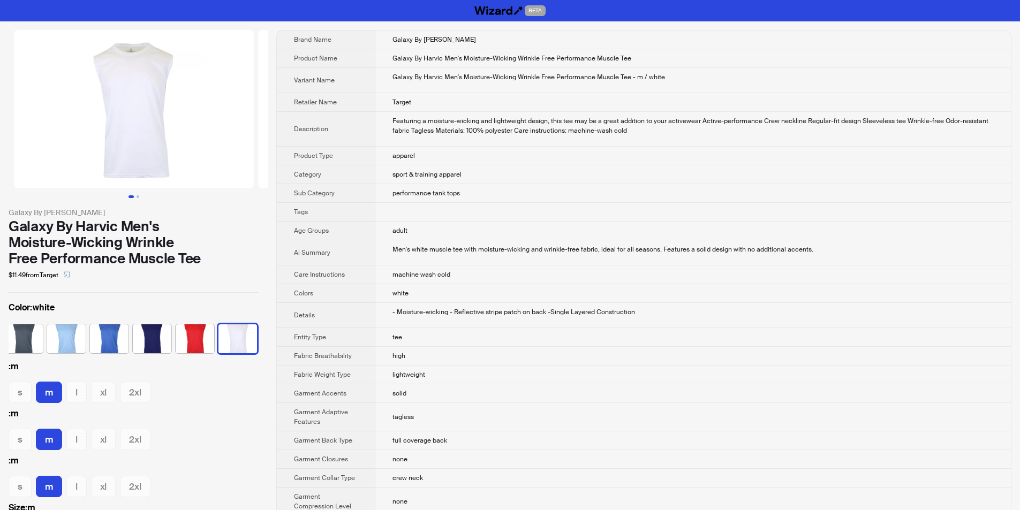
scroll to position [0, 49]
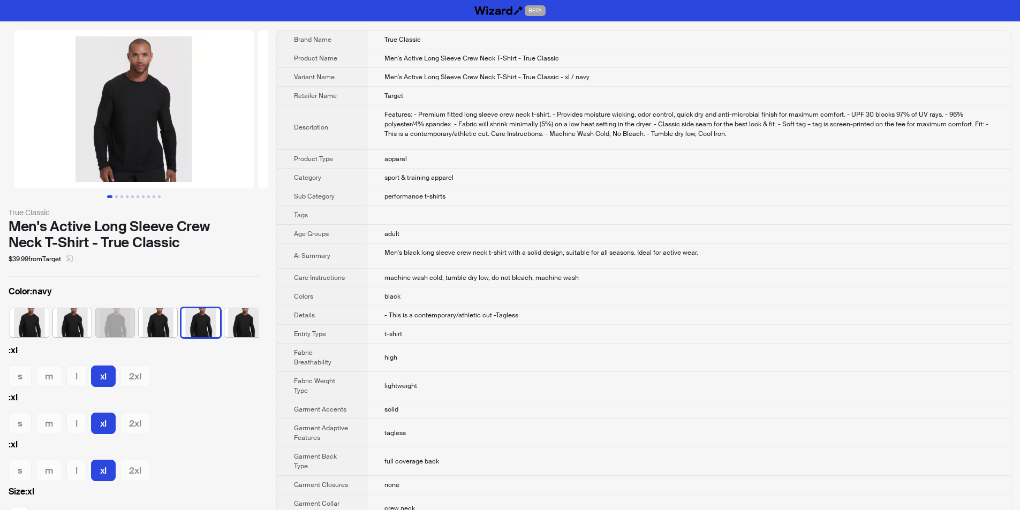
scroll to position [0, 6]
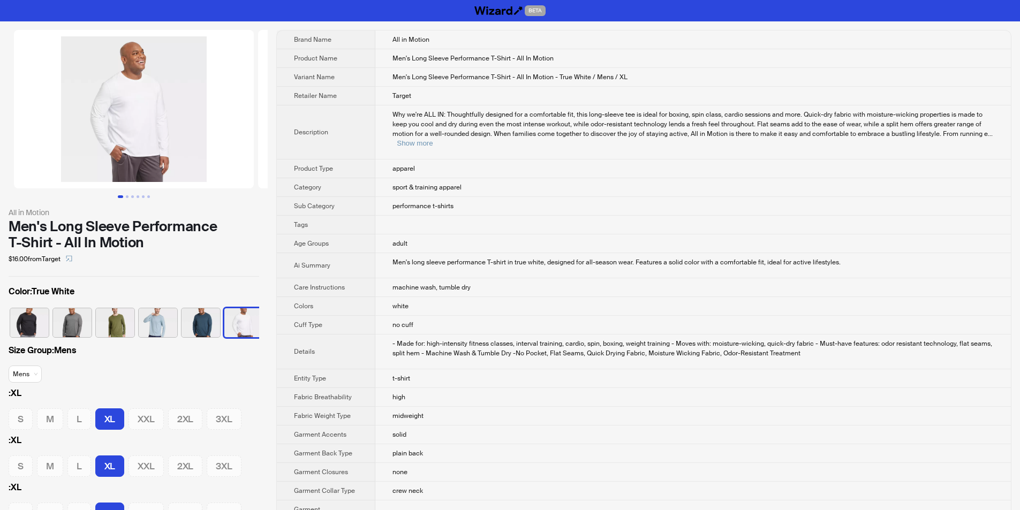
scroll to position [0, 6]
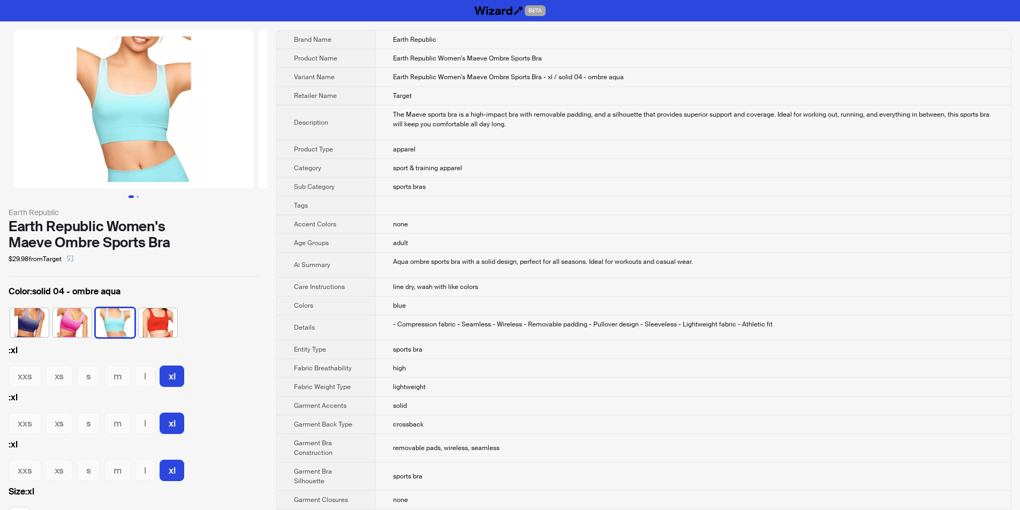
click at [513, 222] on td "none" at bounding box center [692, 224] width 635 height 19
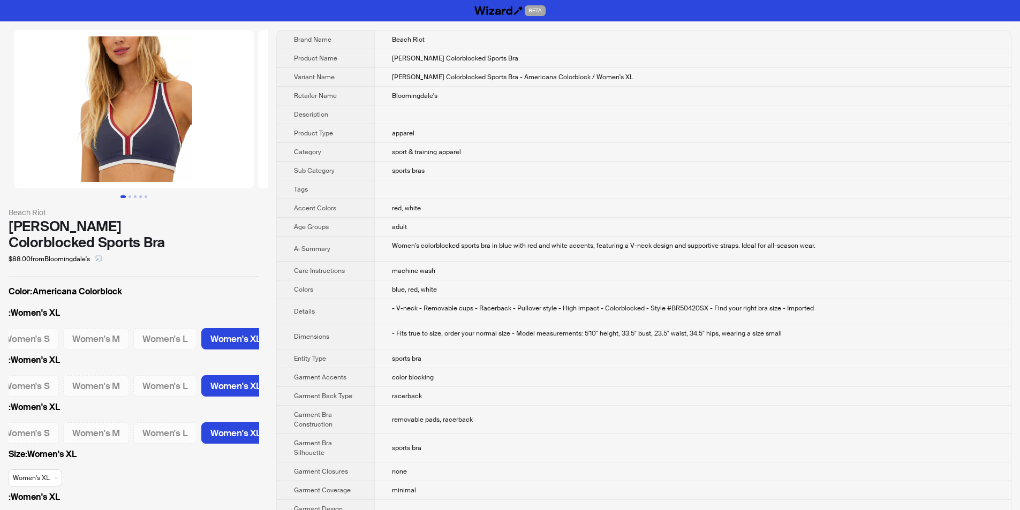
scroll to position [0, 95]
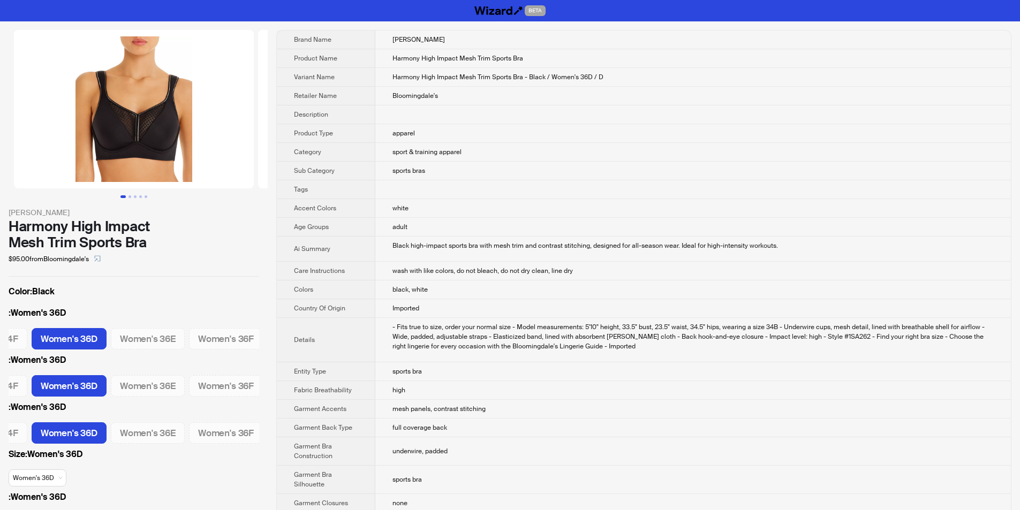
click at [436, 166] on td "sports bras" at bounding box center [692, 171] width 635 height 19
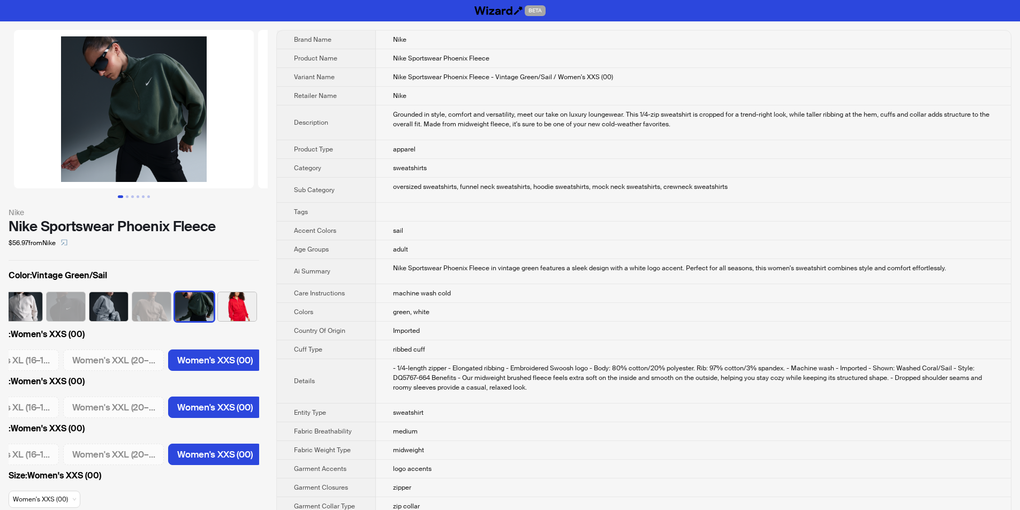
scroll to position [0, 429]
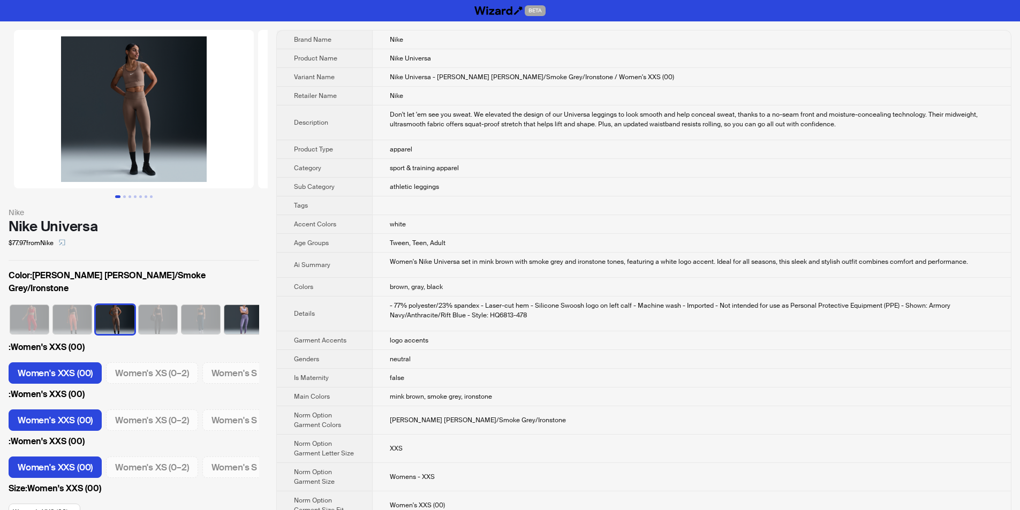
scroll to position [0, 49]
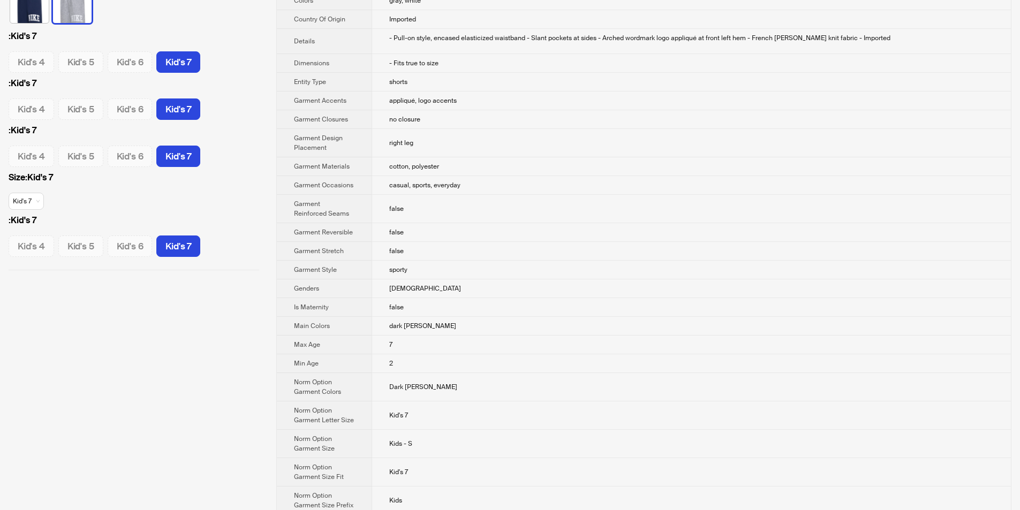
scroll to position [161, 0]
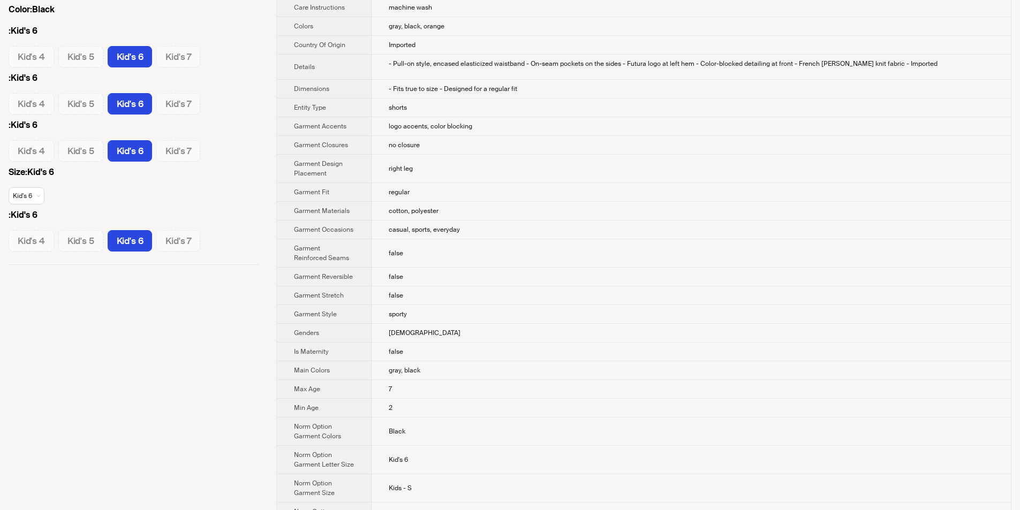
scroll to position [54, 0]
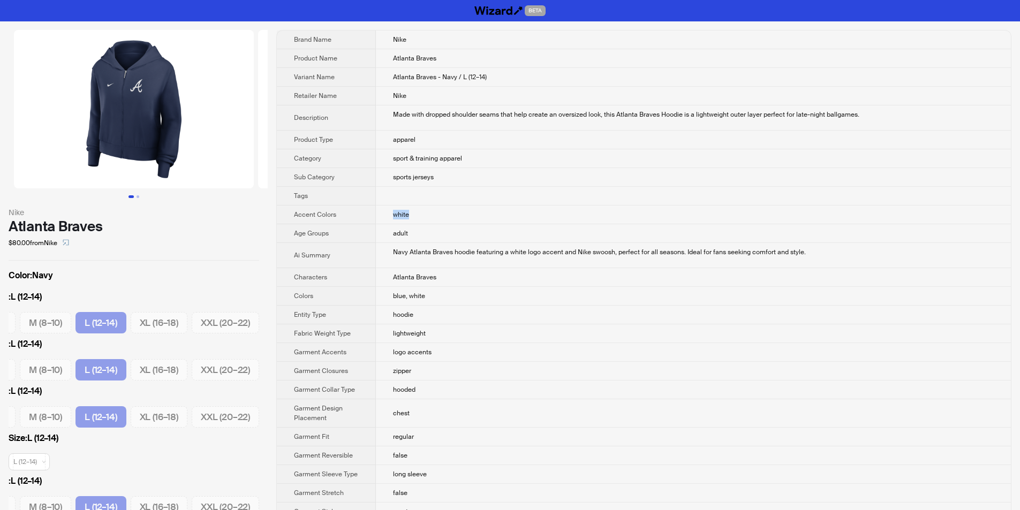
click at [549, 208] on td "white" at bounding box center [693, 215] width 635 height 19
click at [507, 237] on td "adult" at bounding box center [693, 233] width 635 height 19
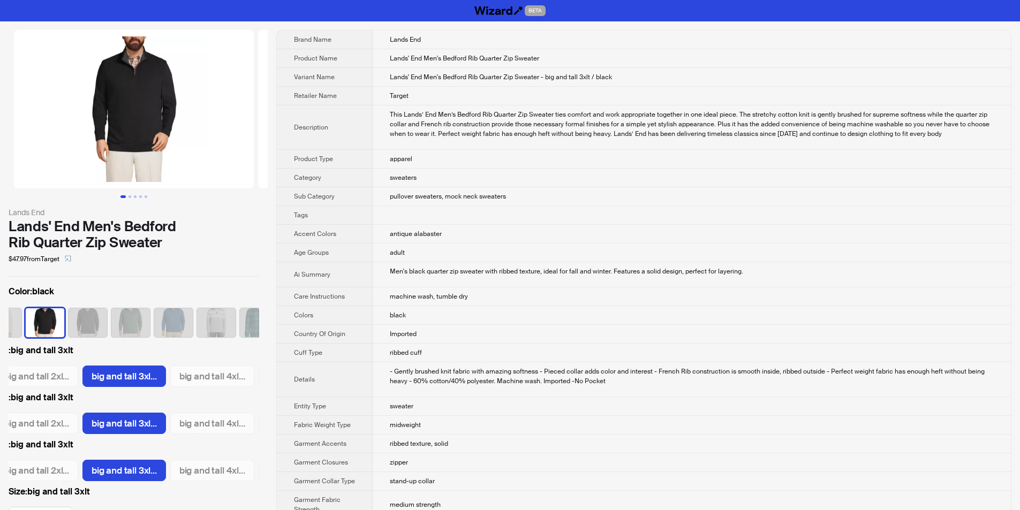
scroll to position [0, 719]
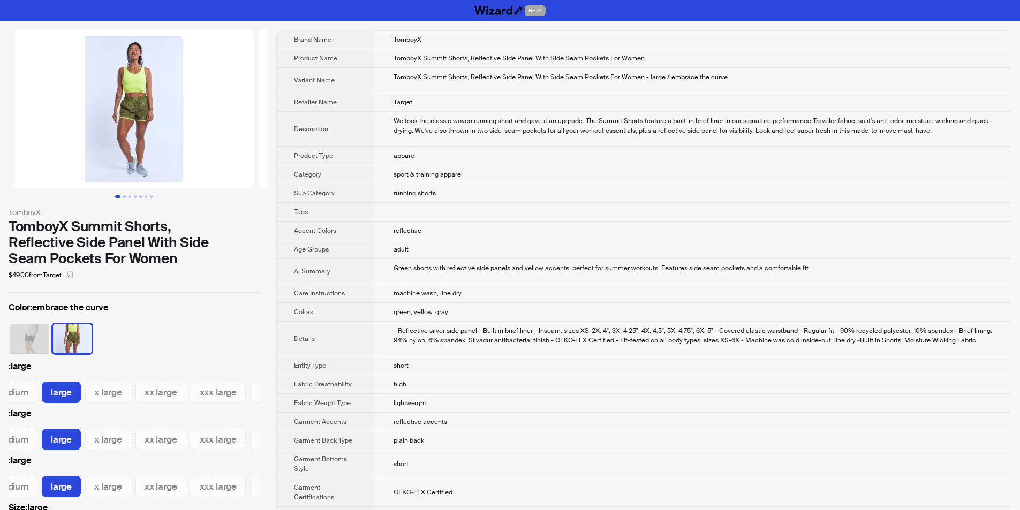
scroll to position [0, 131]
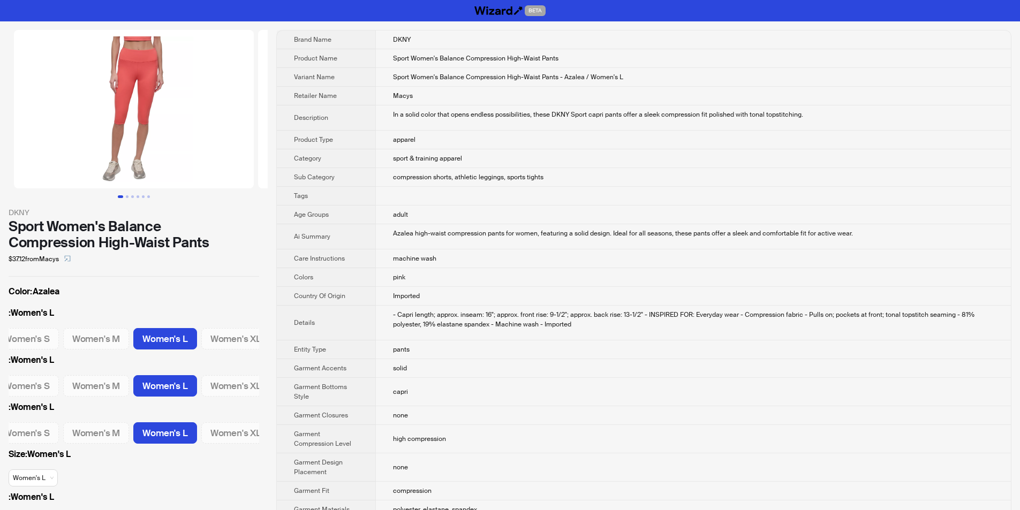
scroll to position [0, 95]
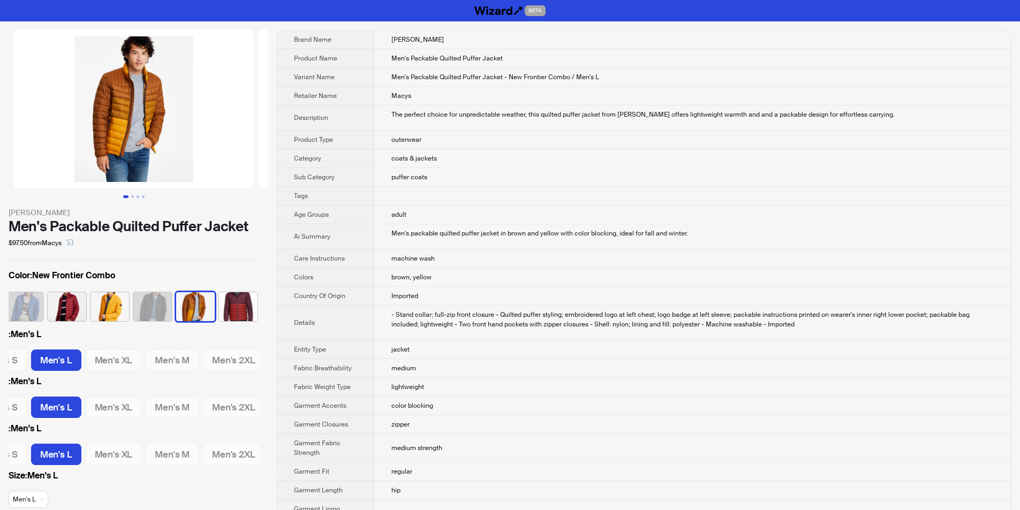
scroll to position [0, 178]
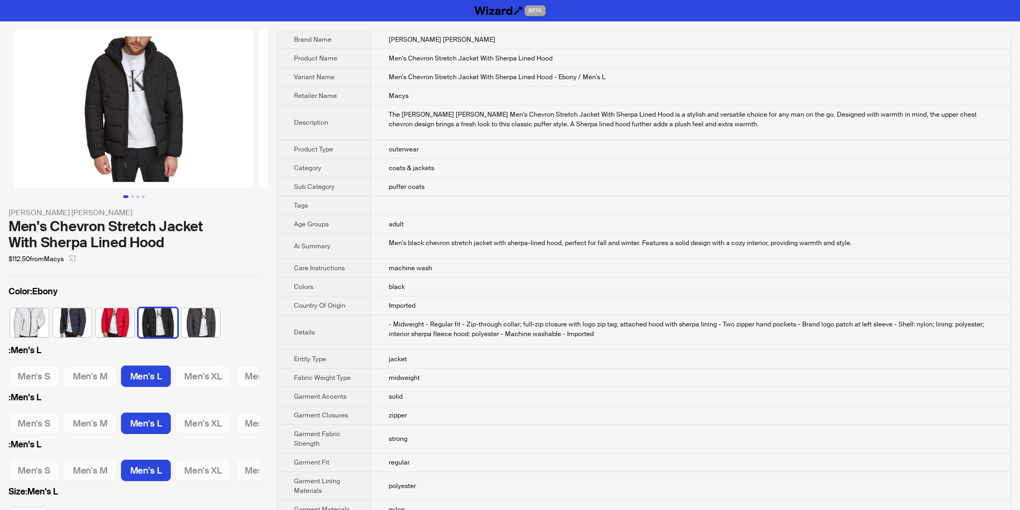
scroll to position [0, 33]
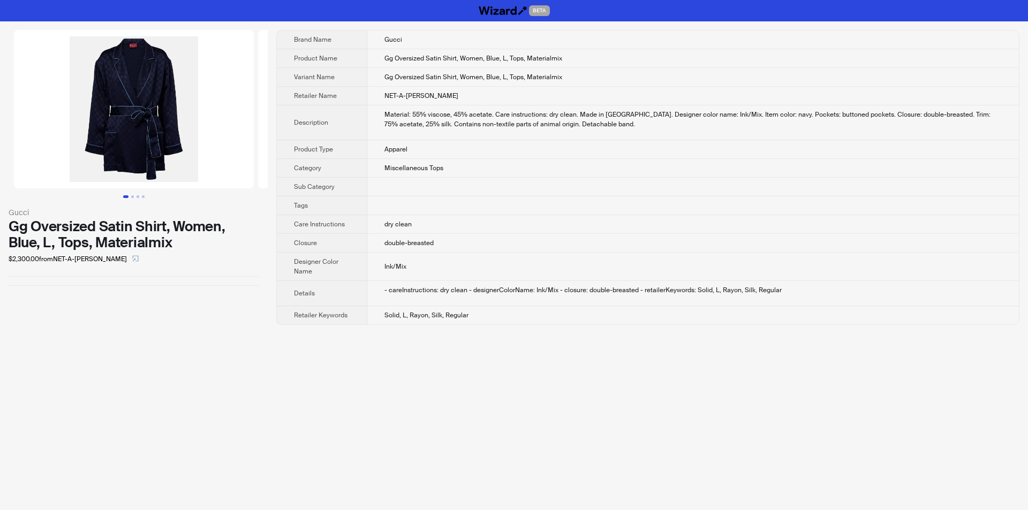
click at [352, 250] on th "Closure" at bounding box center [322, 243] width 90 height 19
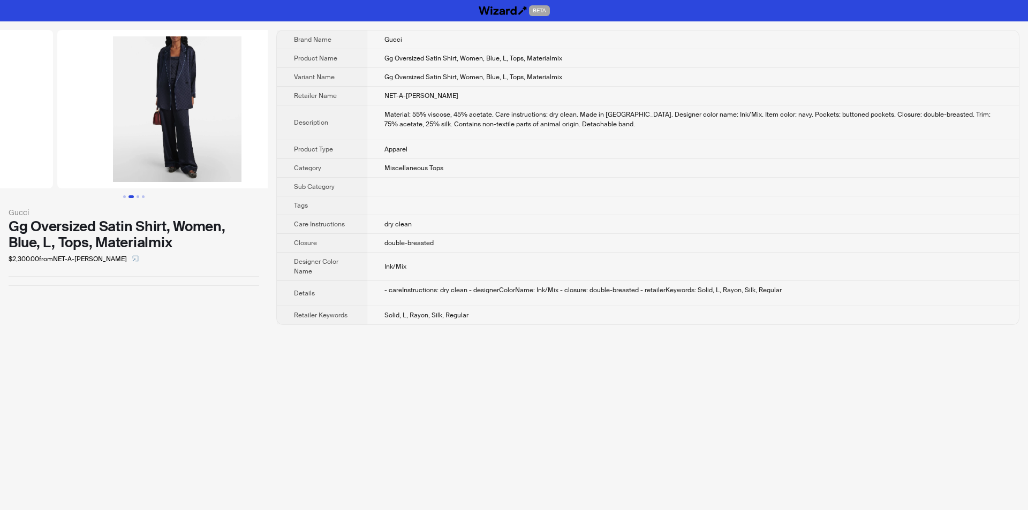
drag, startPoint x: 134, startPoint y: 95, endPoint x: 0, endPoint y: 93, distance: 133.9
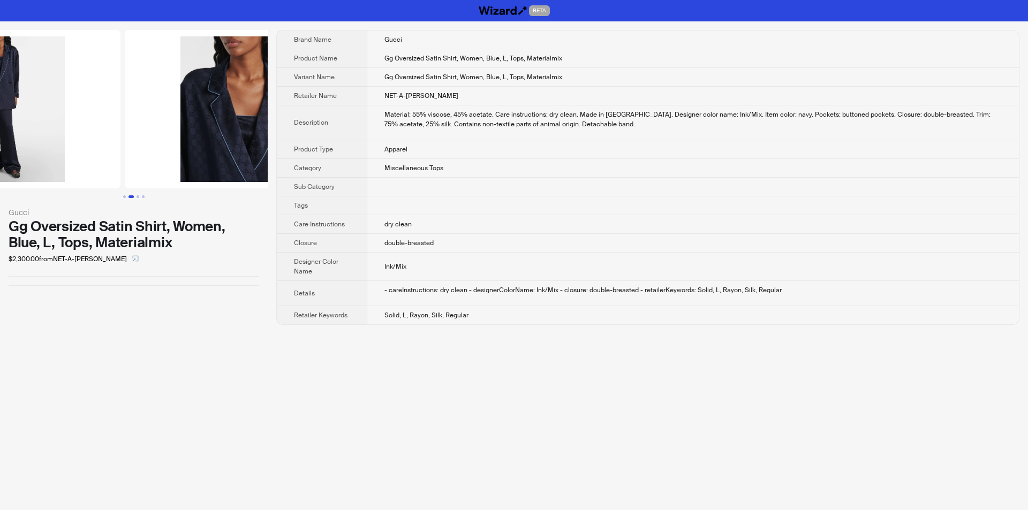
drag, startPoint x: 193, startPoint y: 88, endPoint x: 66, endPoint y: 102, distance: 127.1
click at [66, 102] on ul at bounding box center [134, 109] width 268 height 158
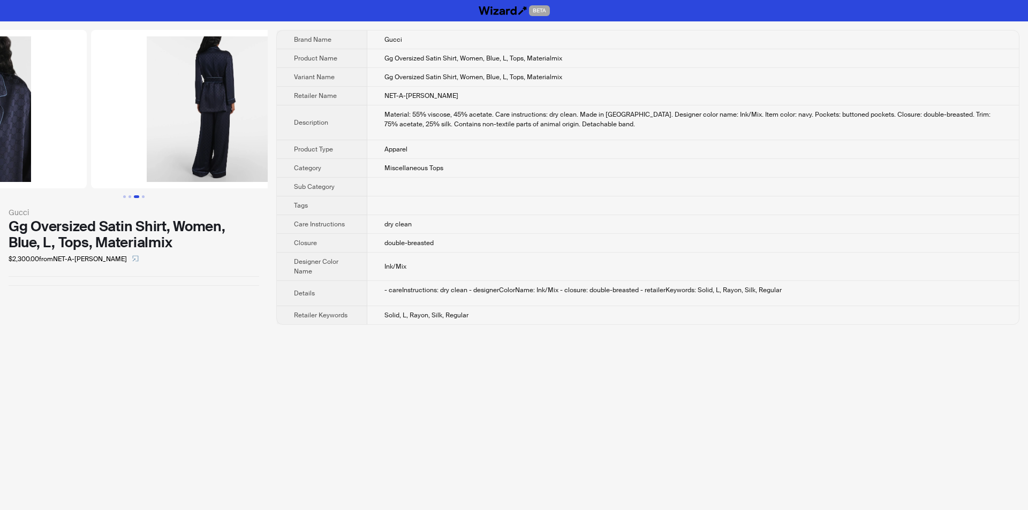
drag, startPoint x: 210, startPoint y: 97, endPoint x: 56, endPoint y: 119, distance: 155.7
click at [56, 119] on ul at bounding box center [134, 109] width 268 height 158
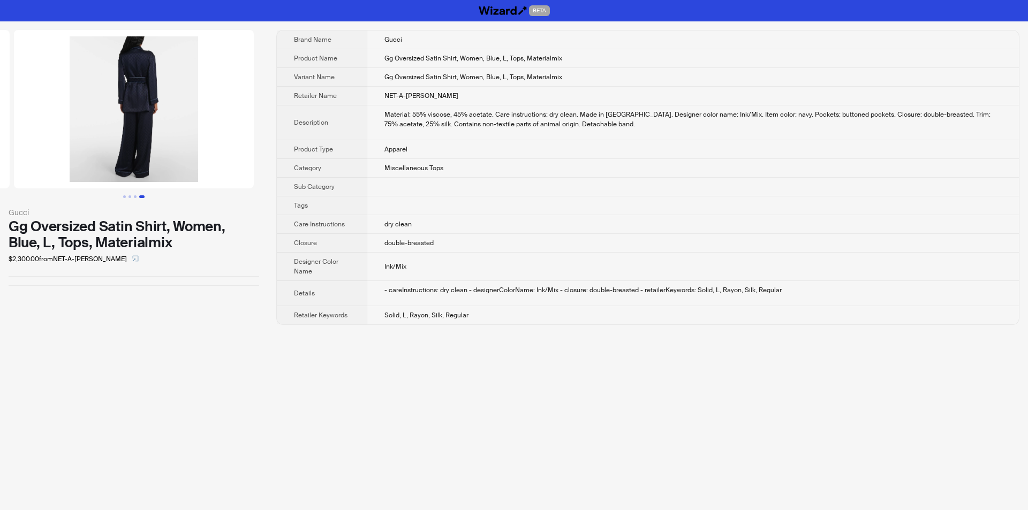
drag, startPoint x: 160, startPoint y: 105, endPoint x: 89, endPoint y: 109, distance: 70.8
click at [89, 109] on img at bounding box center [134, 109] width 240 height 158
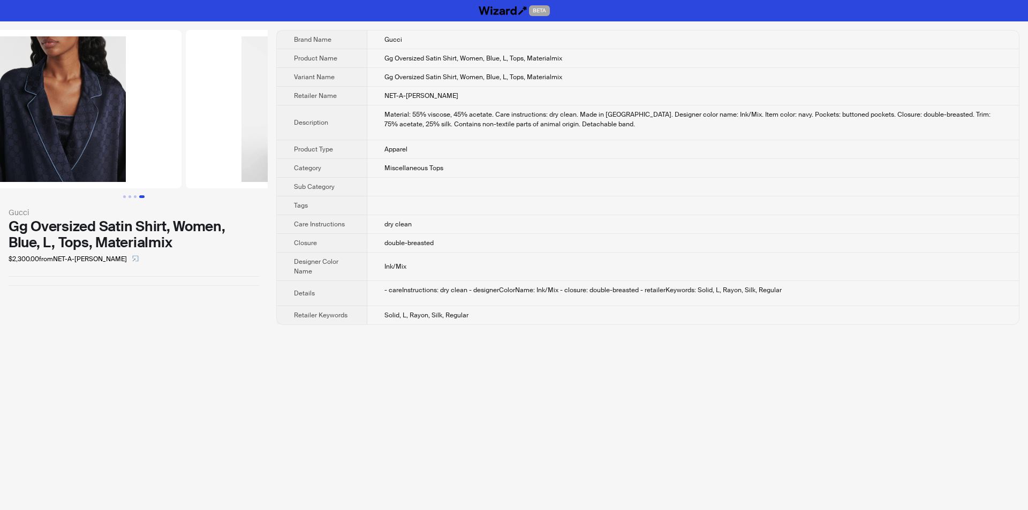
drag, startPoint x: 79, startPoint y: 75, endPoint x: 194, endPoint y: 75, distance: 115.6
click at [194, 75] on img at bounding box center [306, 109] width 240 height 158
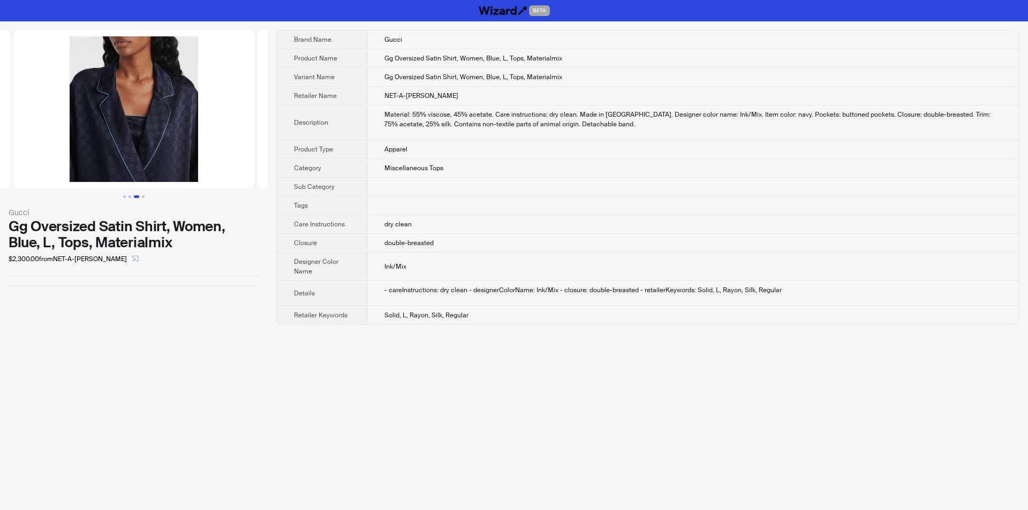
drag, startPoint x: 131, startPoint y: 89, endPoint x: 282, endPoint y: 86, distance: 151.0
click at [281, 87] on div "Gucci Gg Oversized Satin Shirt, Women, Blue, L, Tops, Materialmix $2,300.00 fro…" at bounding box center [514, 177] width 1028 height 312
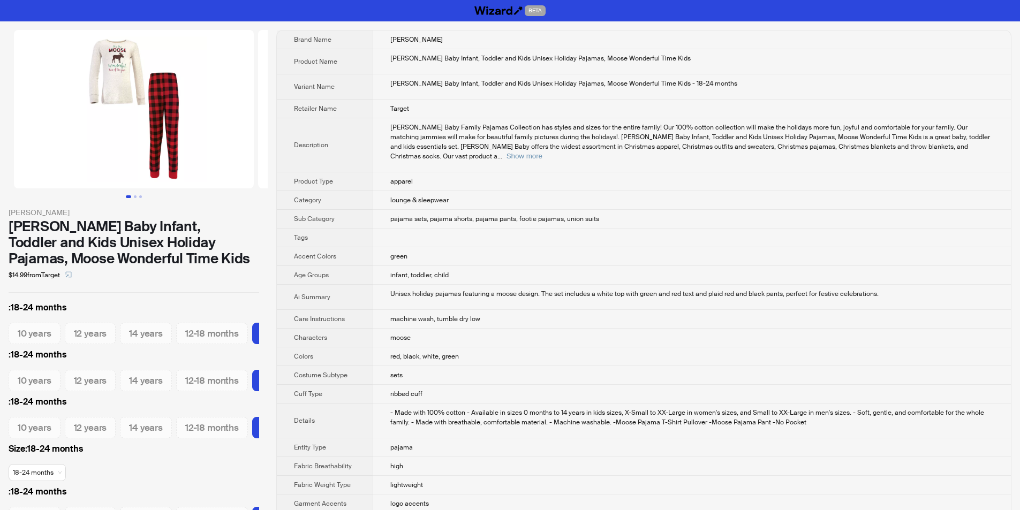
scroll to position [0, 230]
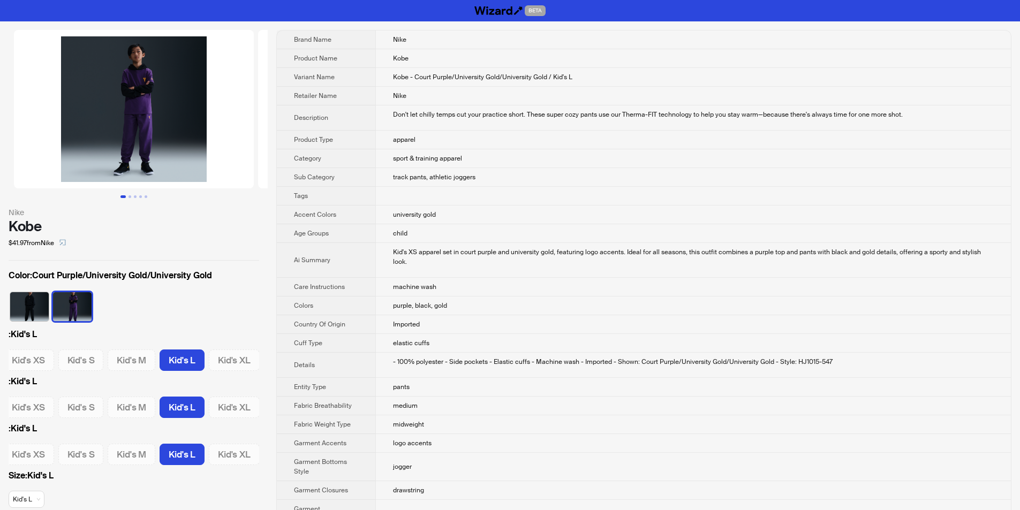
drag, startPoint x: 142, startPoint y: 143, endPoint x: 56, endPoint y: 148, distance: 86.3
click at [56, 148] on img at bounding box center [134, 109] width 240 height 158
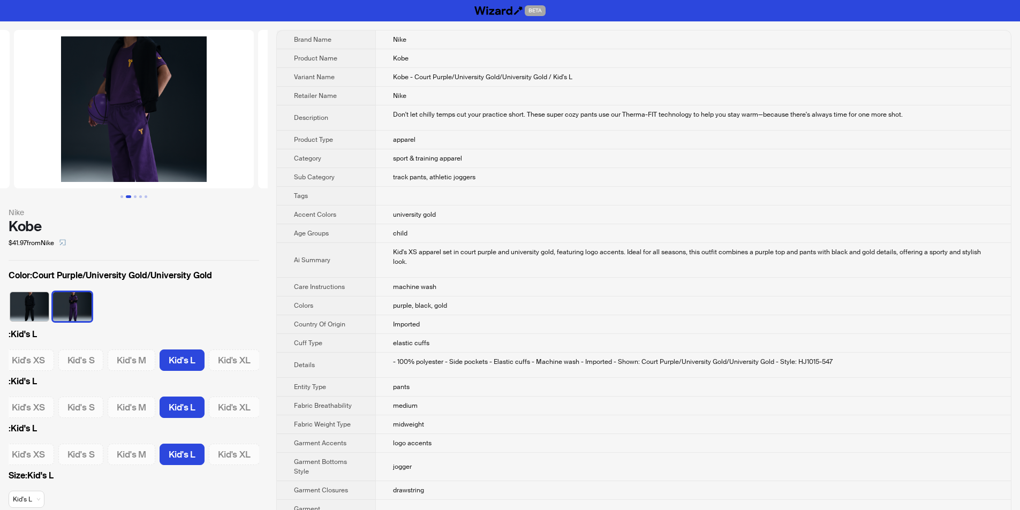
drag, startPoint x: 55, startPoint y: 139, endPoint x: 42, endPoint y: 140, distance: 12.9
click at [43, 140] on img at bounding box center [134, 109] width 240 height 158
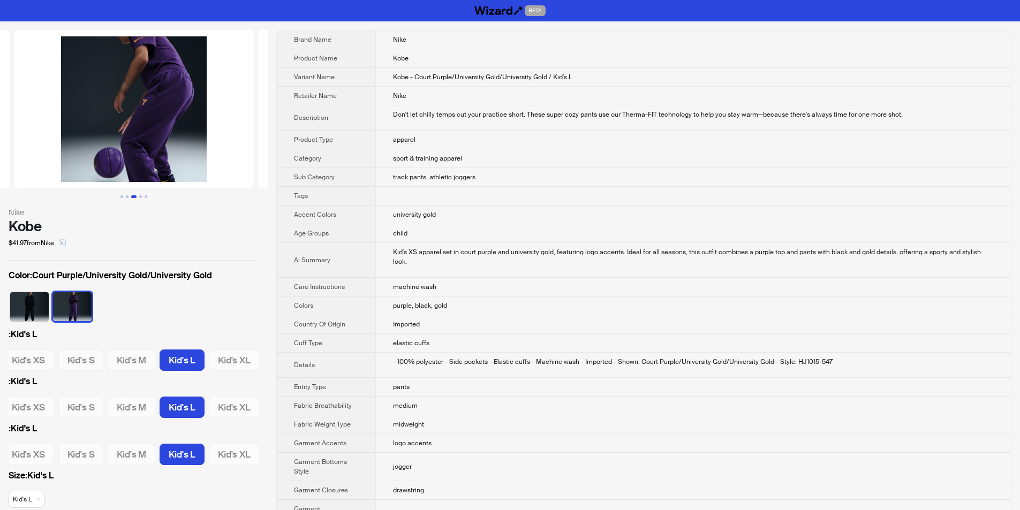
drag, startPoint x: 84, startPoint y: 134, endPoint x: 103, endPoint y: 135, distance: 19.8
click at [83, 135] on img at bounding box center [134, 109] width 240 height 158
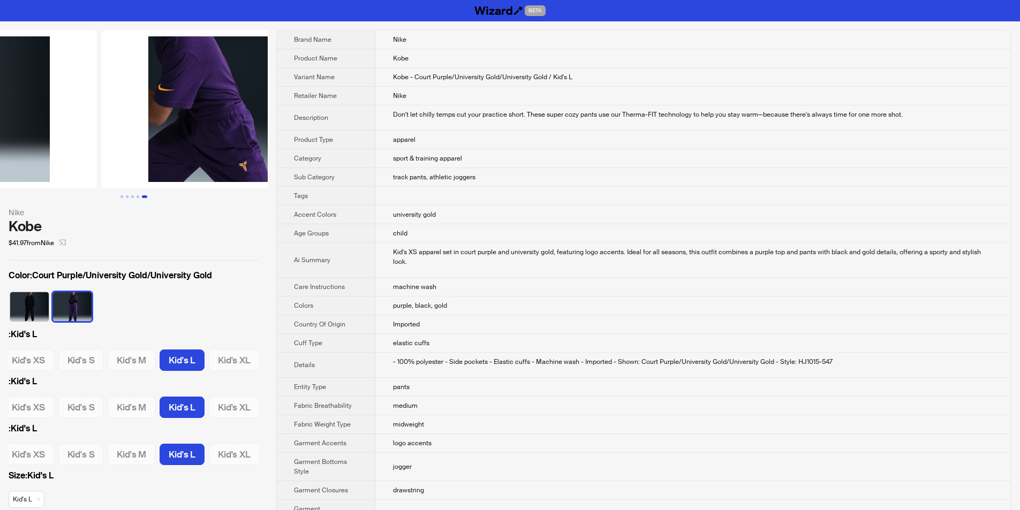
drag, startPoint x: 197, startPoint y: 142, endPoint x: 92, endPoint y: 145, distance: 105.0
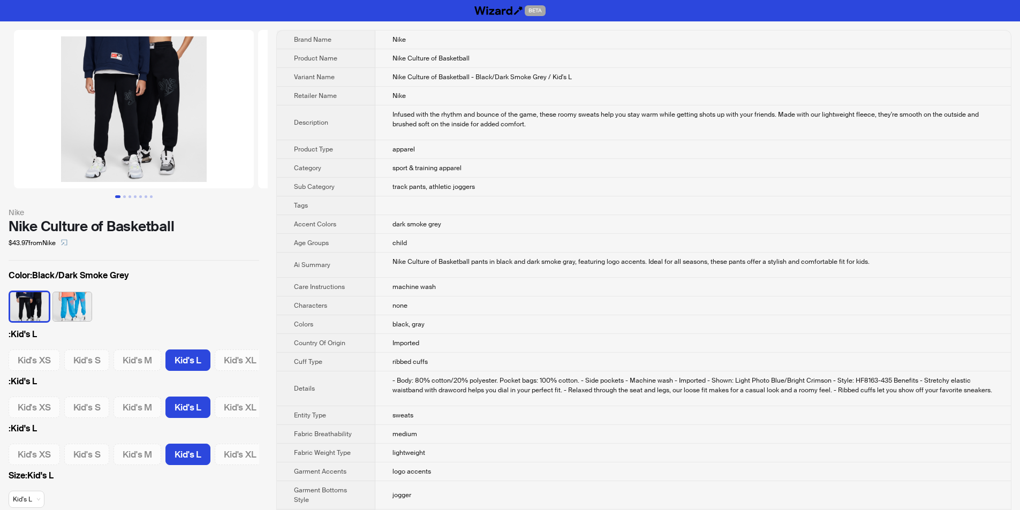
scroll to position [0, 6]
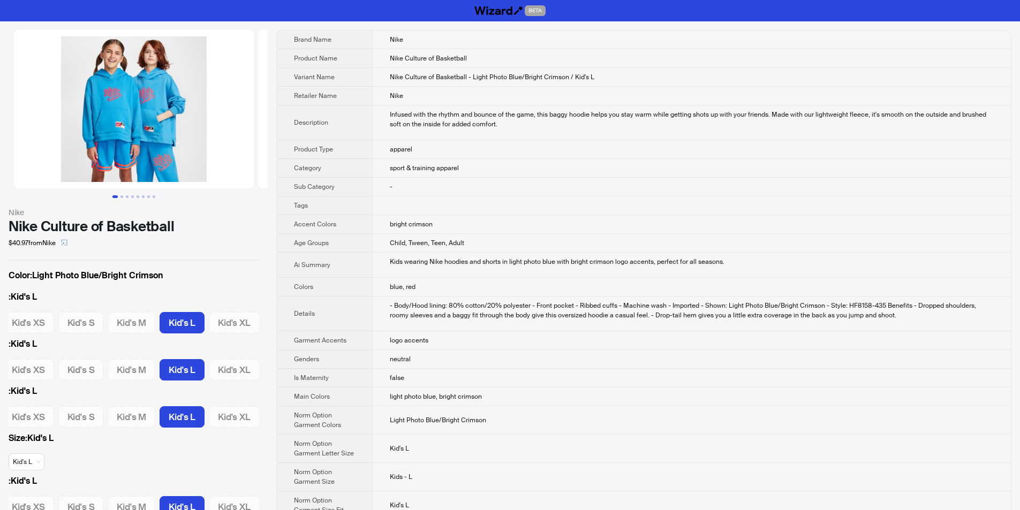
scroll to position [0, 115]
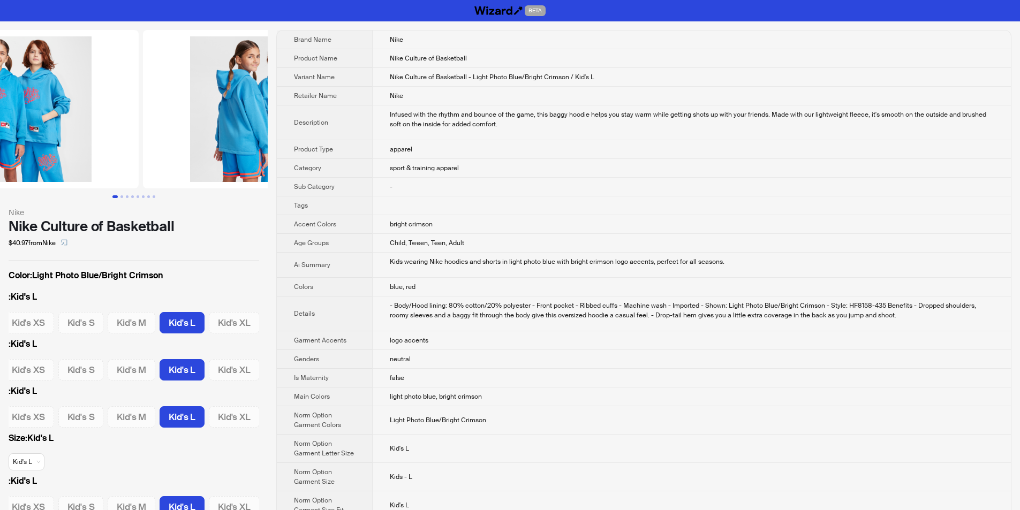
drag, startPoint x: 101, startPoint y: 137, endPoint x: 38, endPoint y: 142, distance: 63.4
click at [38, 142] on img at bounding box center [19, 109] width 240 height 158
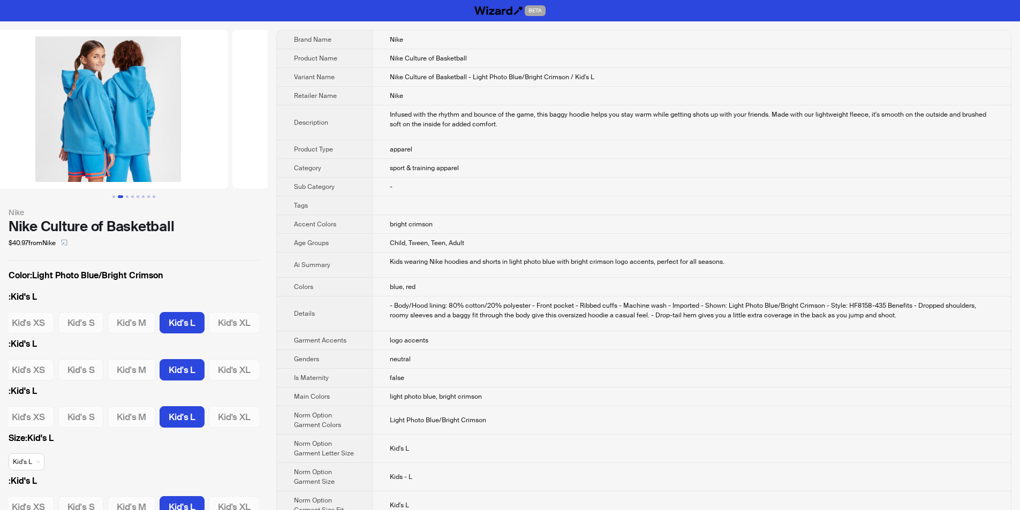
drag, startPoint x: 179, startPoint y: 122, endPoint x: 0, endPoint y: 137, distance: 179.9
click at [0, 137] on ul at bounding box center [134, 109] width 268 height 158
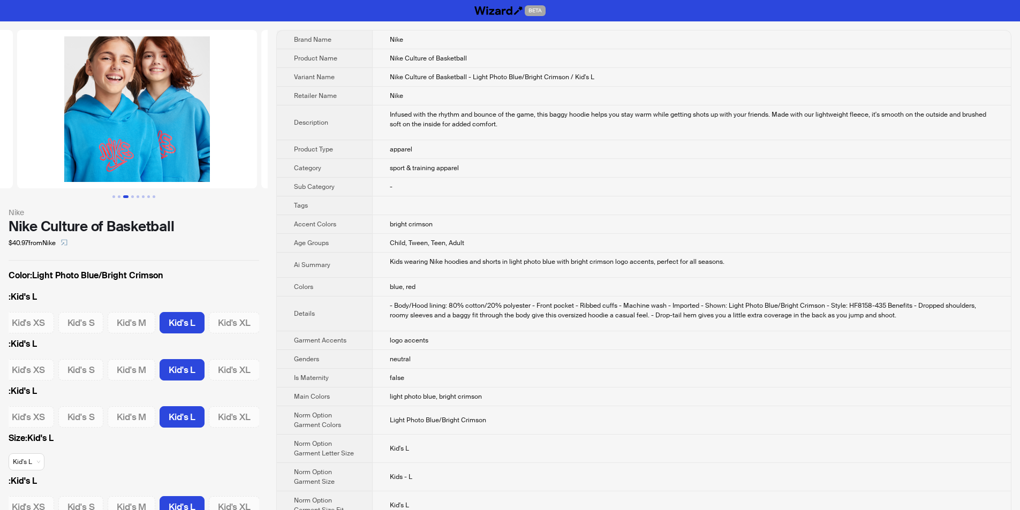
drag, startPoint x: 216, startPoint y: 137, endPoint x: 17, endPoint y: 135, distance: 198.6
click at [0, 140] on ul at bounding box center [134, 109] width 268 height 158
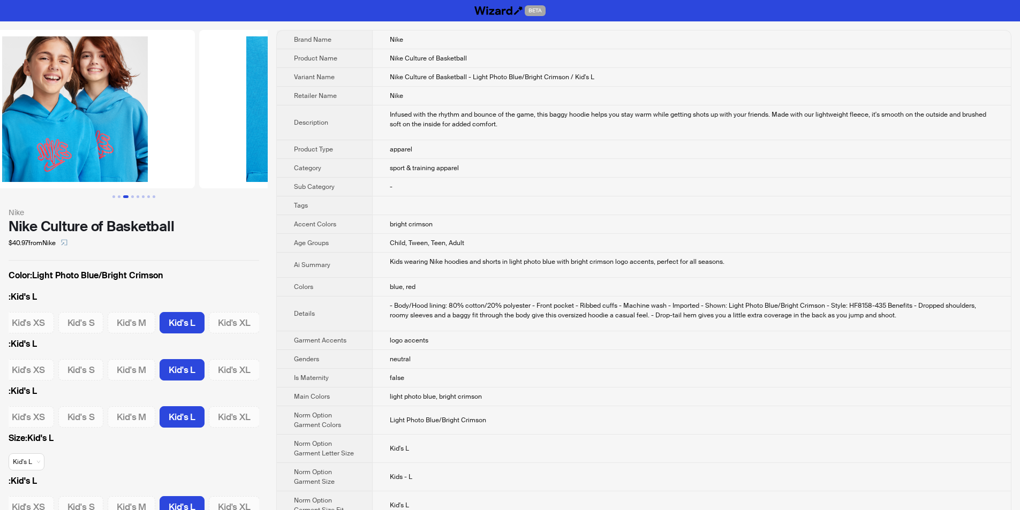
scroll to position [0, 732]
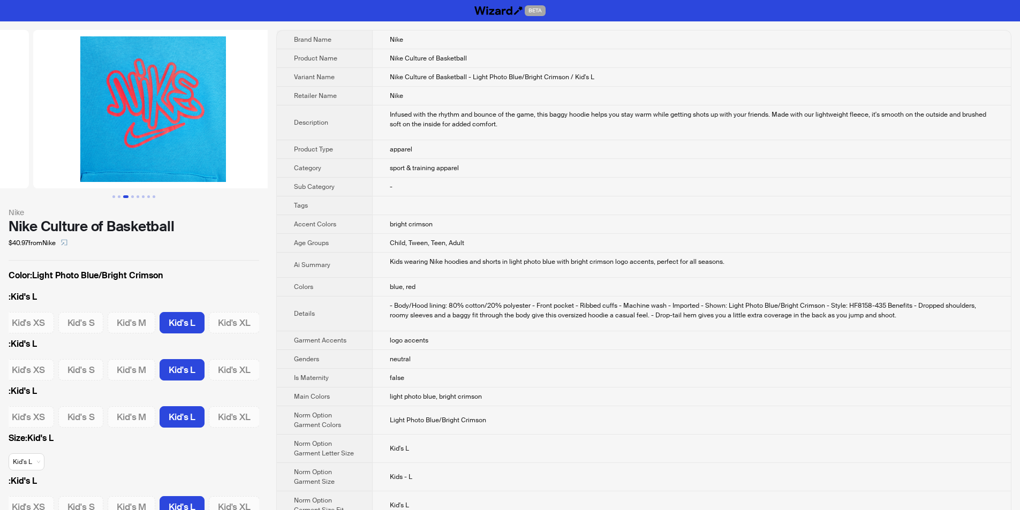
drag, startPoint x: 213, startPoint y: 126, endPoint x: 46, endPoint y: 124, distance: 167.6
click at [46, 124] on ul at bounding box center [134, 109] width 268 height 158
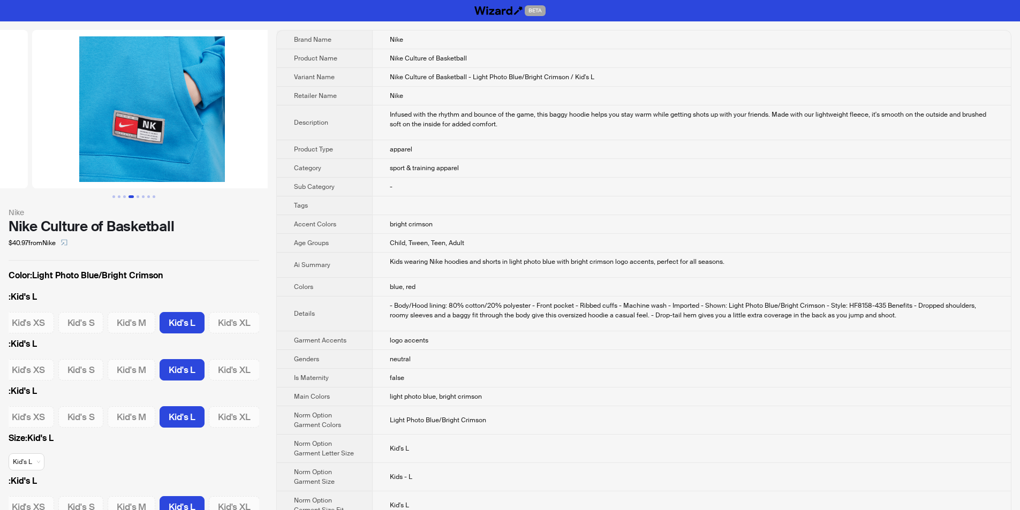
drag, startPoint x: 134, startPoint y: 108, endPoint x: 48, endPoint y: 117, distance: 87.2
click at [48, 117] on ul at bounding box center [134, 109] width 268 height 158
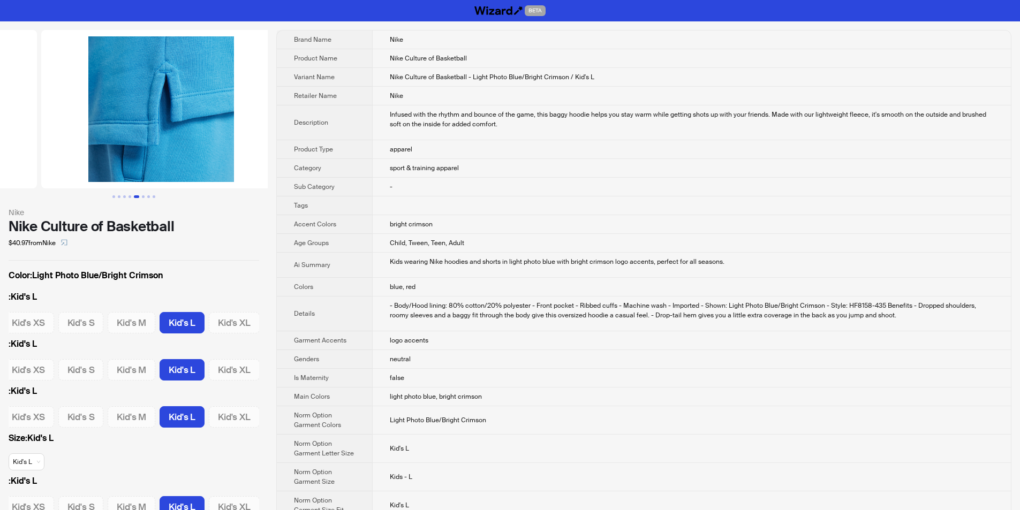
drag, startPoint x: 212, startPoint y: 124, endPoint x: 69, endPoint y: 133, distance: 143.2
click at [67, 134] on ul at bounding box center [134, 109] width 268 height 158
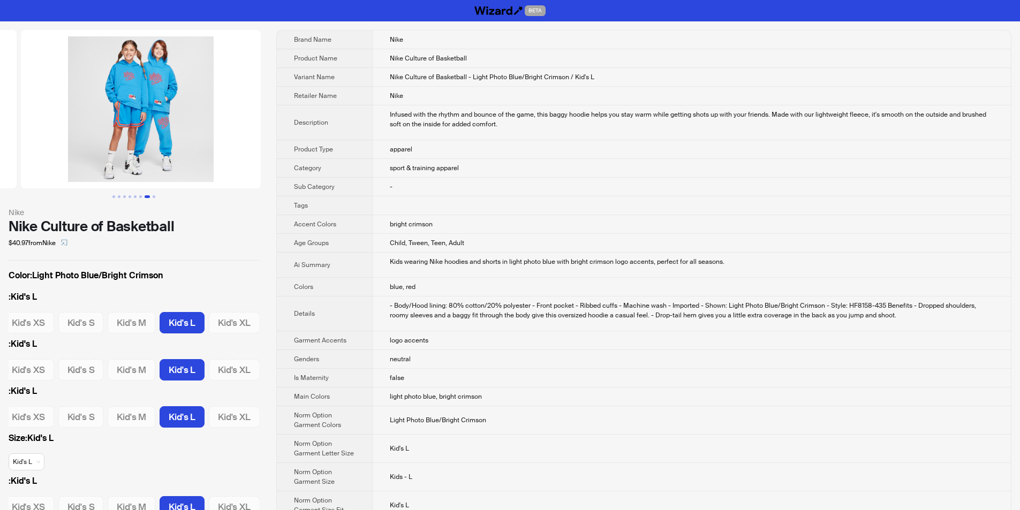
drag, startPoint x: 240, startPoint y: 110, endPoint x: 82, endPoint y: 113, distance: 158.0
click at [82, 113] on ul at bounding box center [134, 109] width 268 height 158
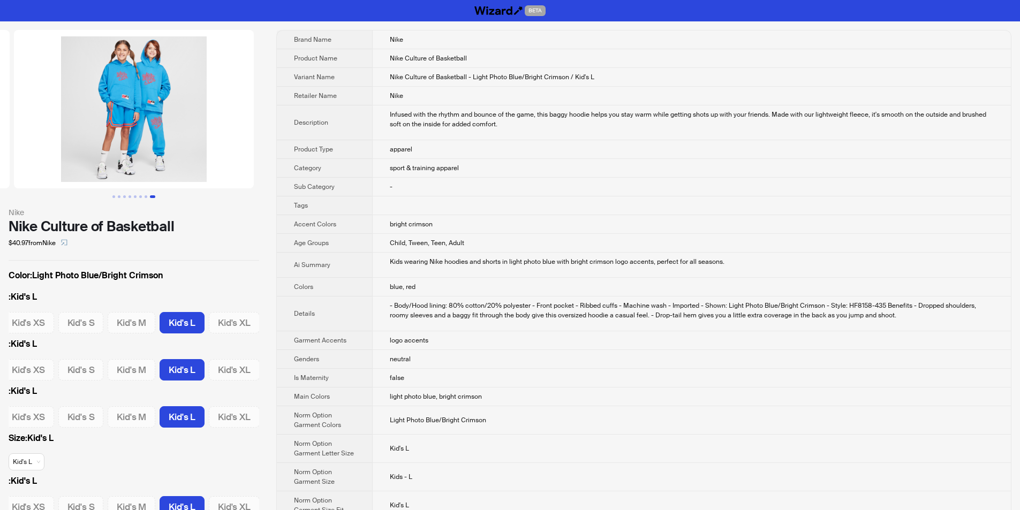
drag, startPoint x: 152, startPoint y: 92, endPoint x: 1, endPoint y: 98, distance: 150.6
click at [1, 98] on ul at bounding box center [134, 109] width 268 height 158
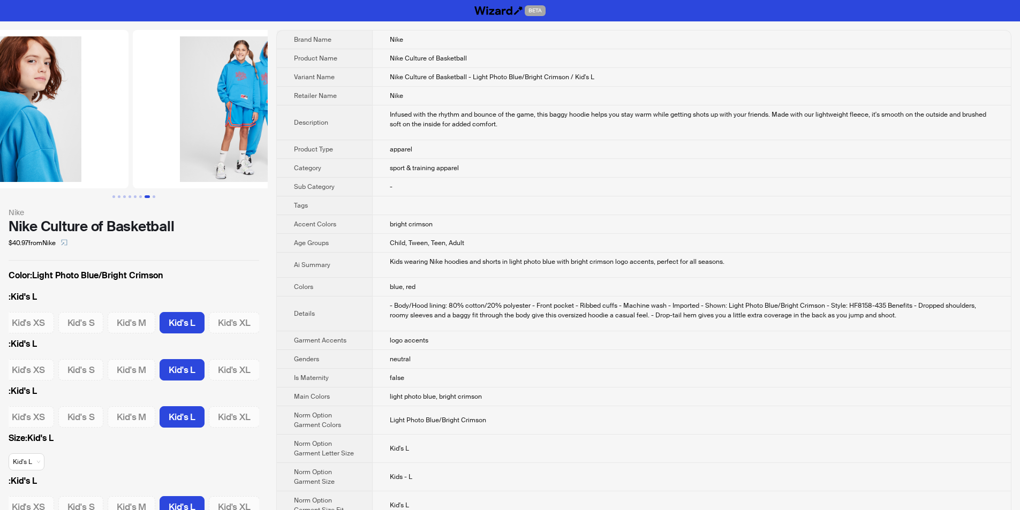
drag, startPoint x: 55, startPoint y: 116, endPoint x: 252, endPoint y: 145, distance: 198.5
click at [218, 139] on ul at bounding box center [134, 109] width 268 height 158
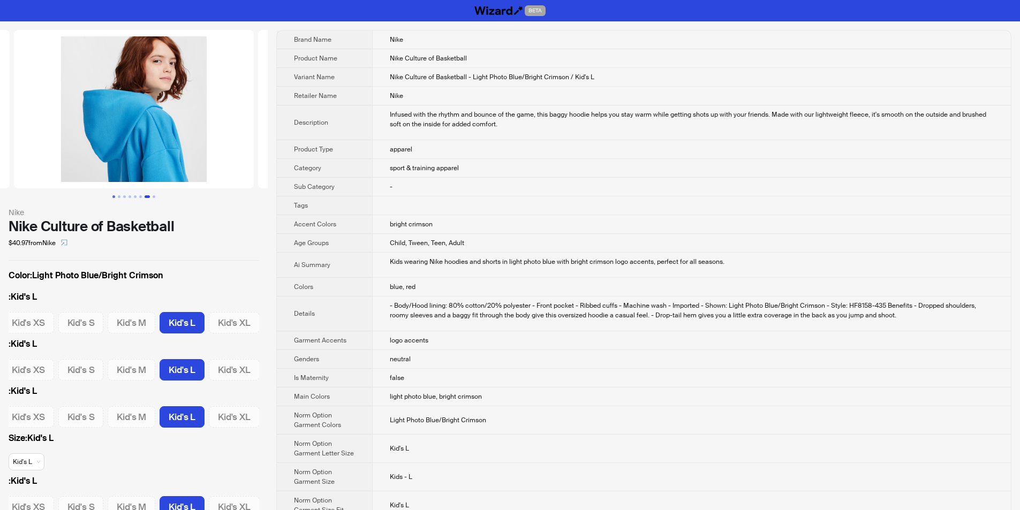
click at [113, 196] on button "Go to slide 1" at bounding box center [113, 196] width 3 height 3
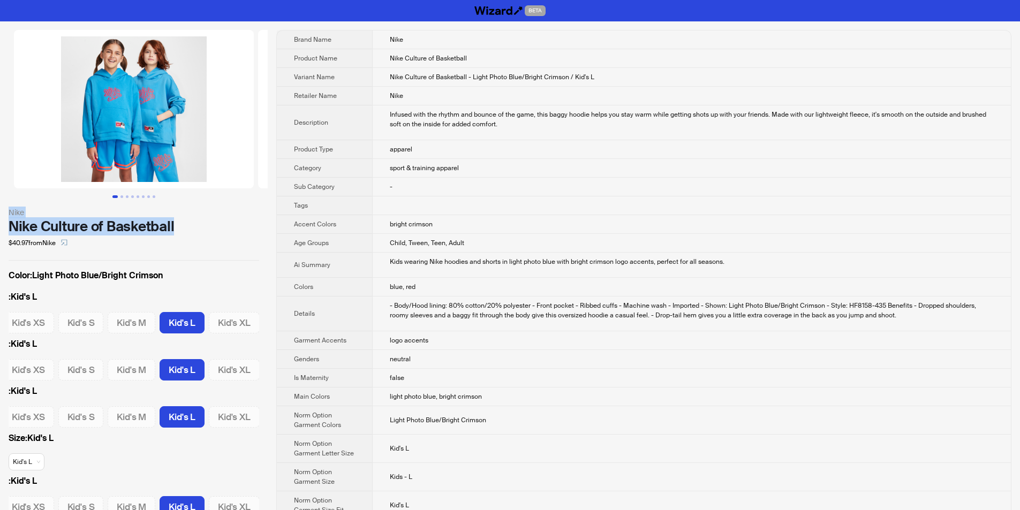
drag, startPoint x: 6, startPoint y: 209, endPoint x: 176, endPoint y: 225, distance: 171.0
click at [176, 225] on div "Nike Nike Culture of Basketball $40.97 from Nike Color : Light Photo Blue/Brigh…" at bounding box center [134, 280] width 268 height 518
copy div "Nike Nike Culture of Basketball"
click at [197, 240] on div "$40.97 from Nike" at bounding box center [134, 242] width 251 height 17
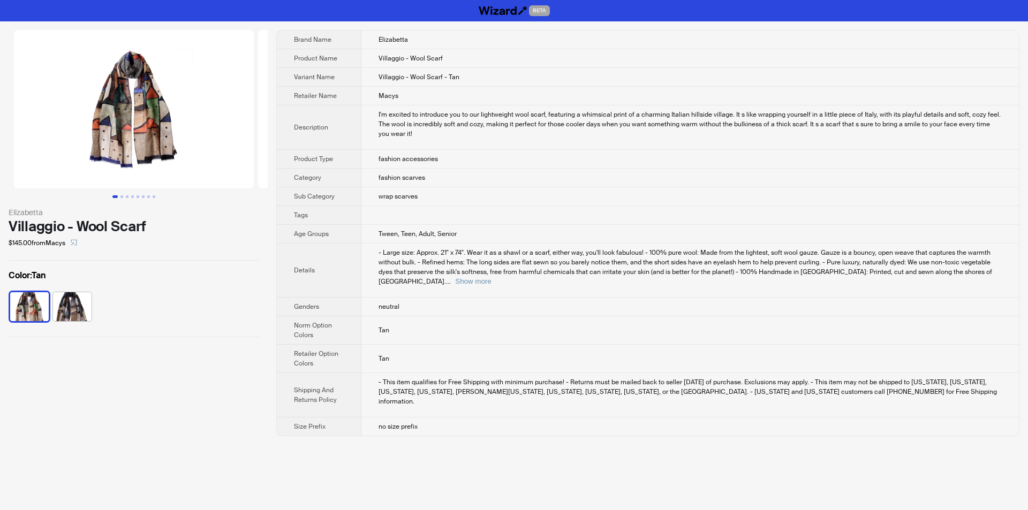
click at [145, 127] on img at bounding box center [134, 109] width 240 height 158
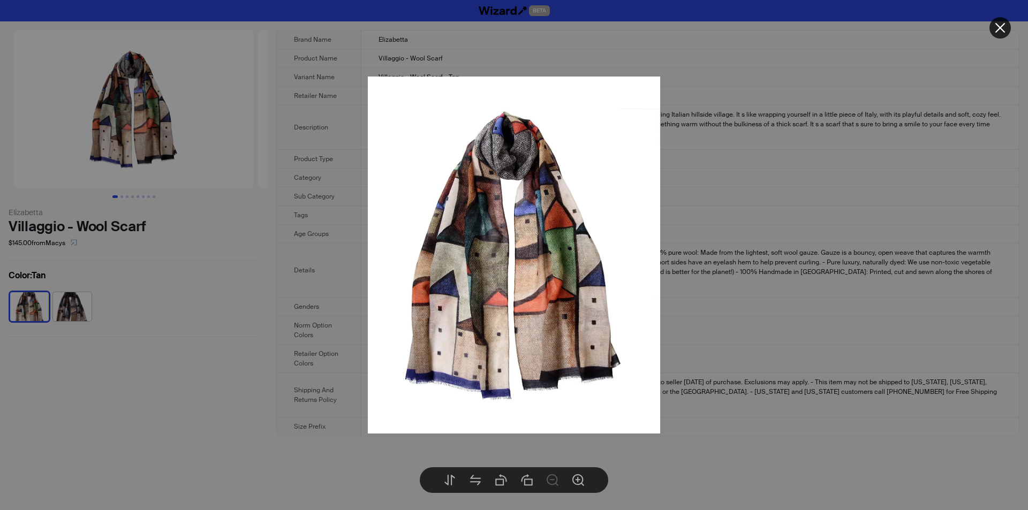
click at [1004, 26] on icon "close" at bounding box center [1000, 27] width 13 height 13
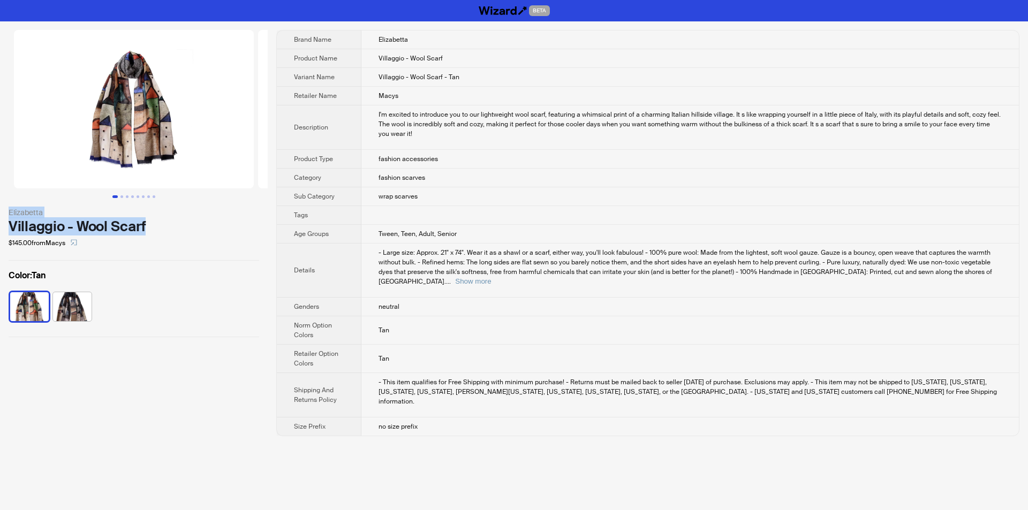
drag, startPoint x: 0, startPoint y: 207, endPoint x: 147, endPoint y: 226, distance: 148.4
click at [147, 226] on div "Elizabetta Villaggio - Wool Scarf $145.00 from Macys Color : Tan" at bounding box center [134, 183] width 268 height 324
copy div "Elizabetta Villaggio - Wool Scarf"
click at [148, 237] on div "$145.00 from Macys" at bounding box center [134, 242] width 251 height 17
